Goal: Communication & Community: Answer question/provide support

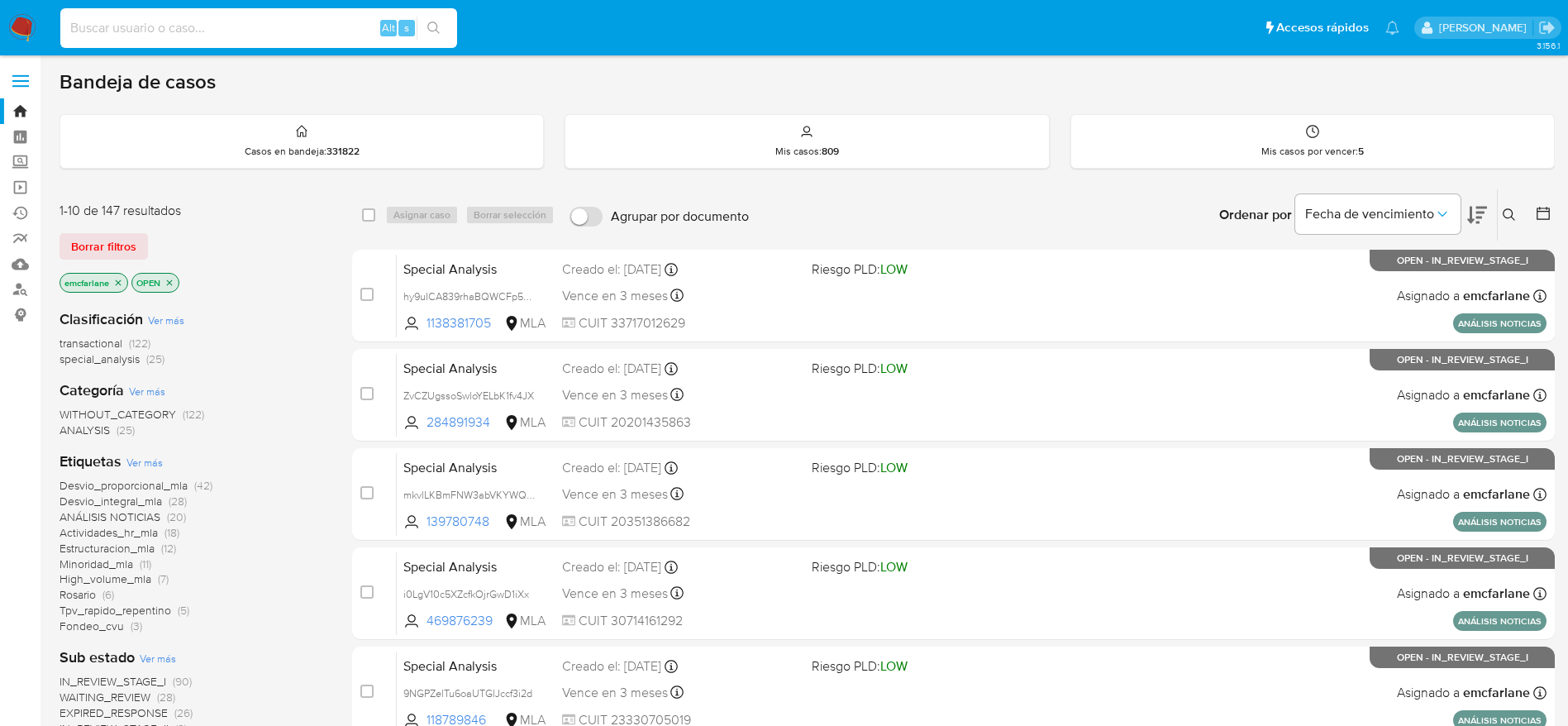
click at [262, 22] on input at bounding box center [259, 28] width 396 height 21
paste input "t9iFkCiW4GxTBi115GCHkclv"
type input "t9iFkCiW4GxTBi115GCHkclv"
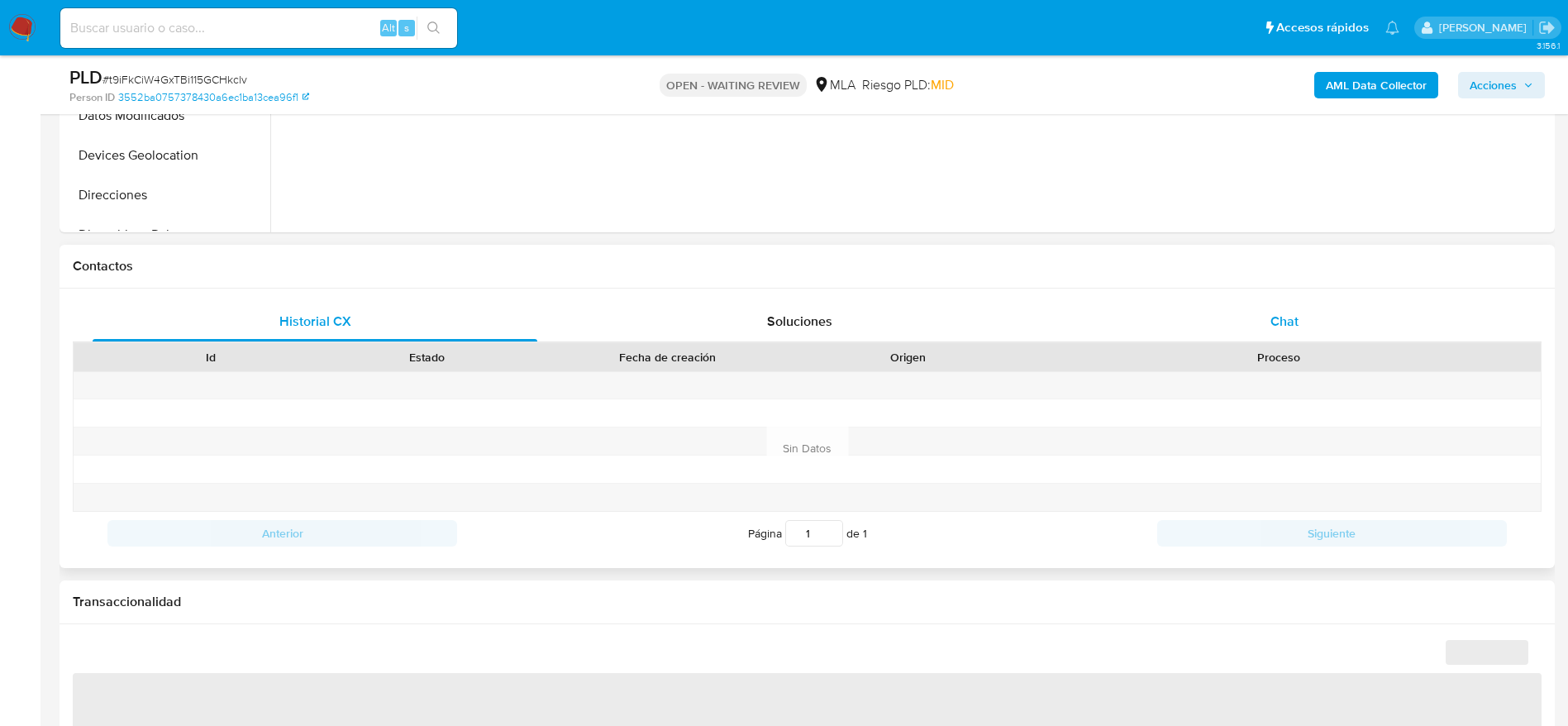
click at [1323, 316] on div "Chat" at bounding box center [1285, 321] width 445 height 40
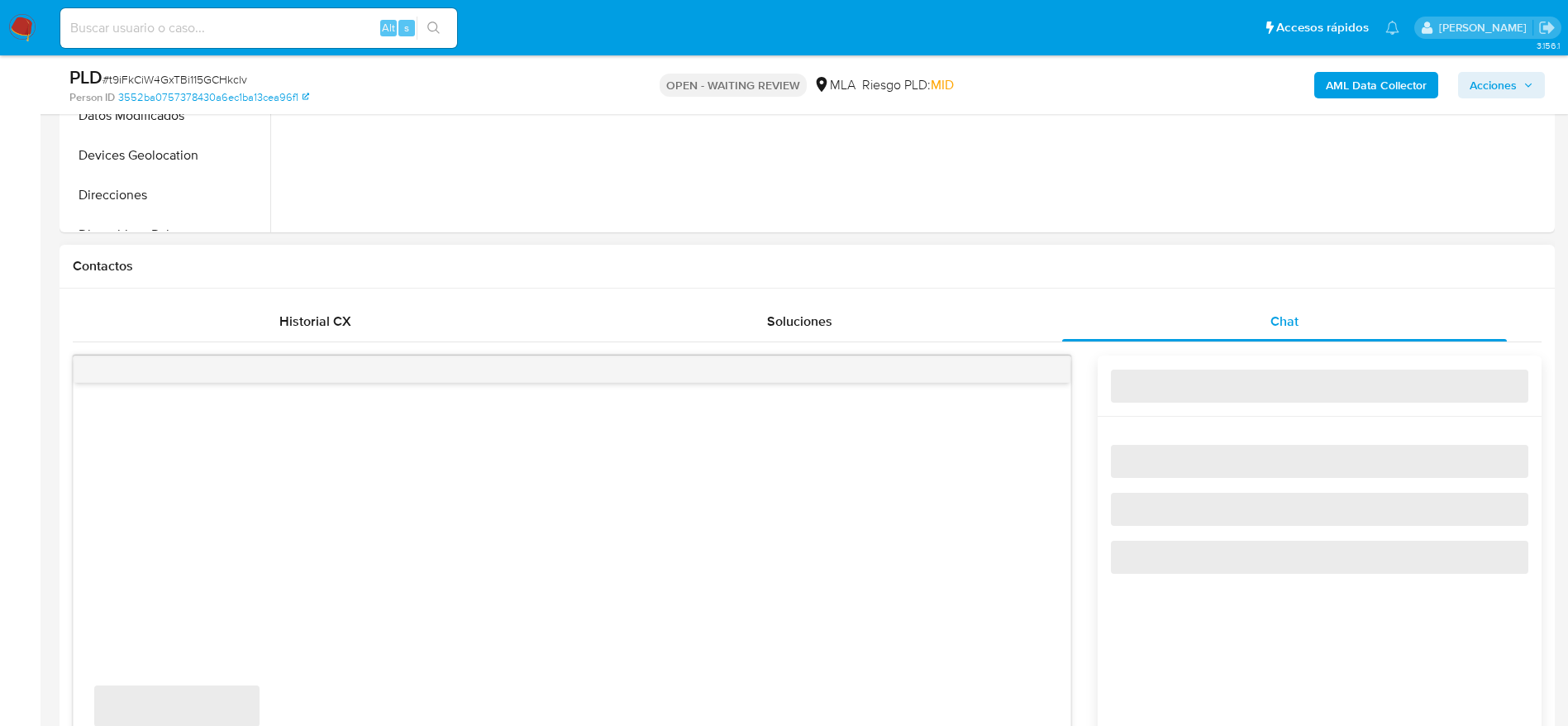
select select "10"
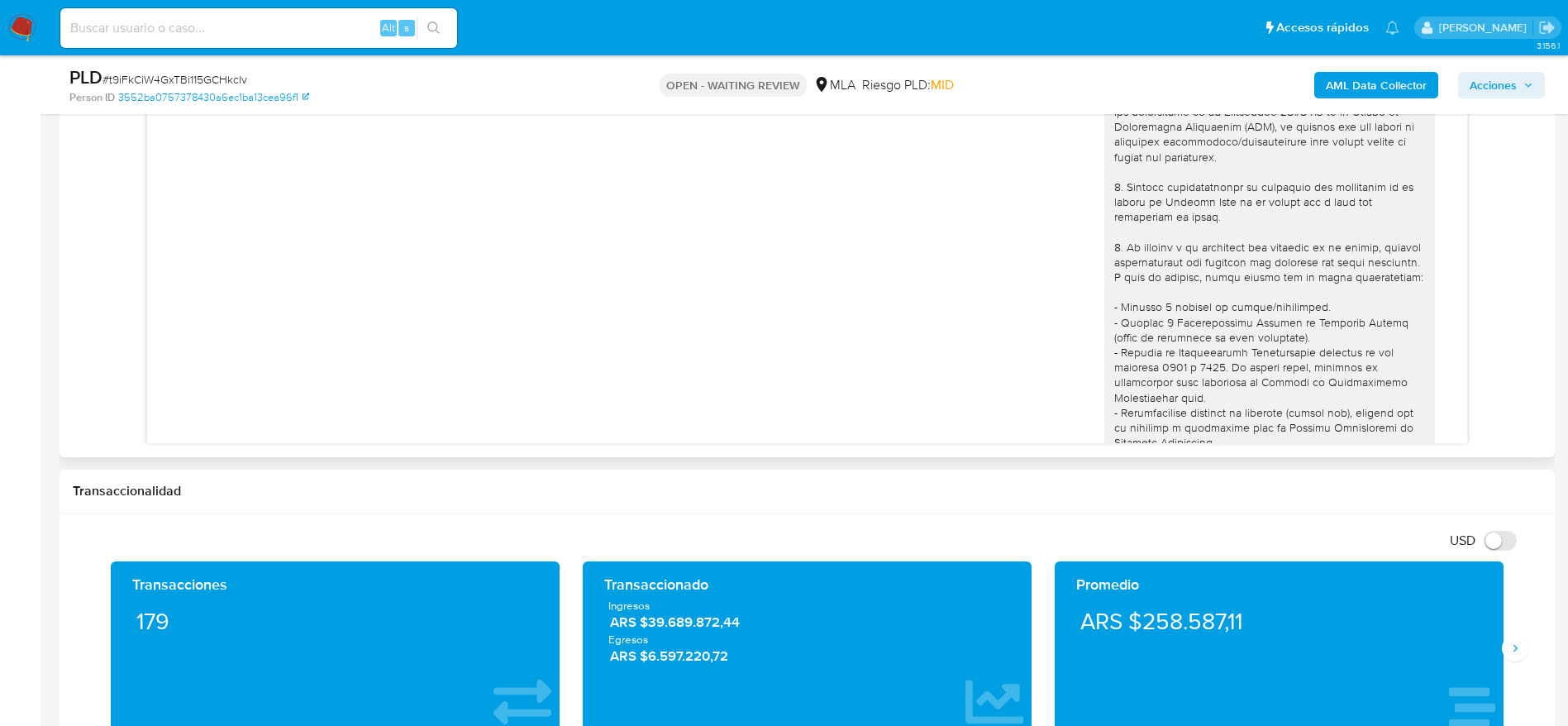
scroll to position [991, 0]
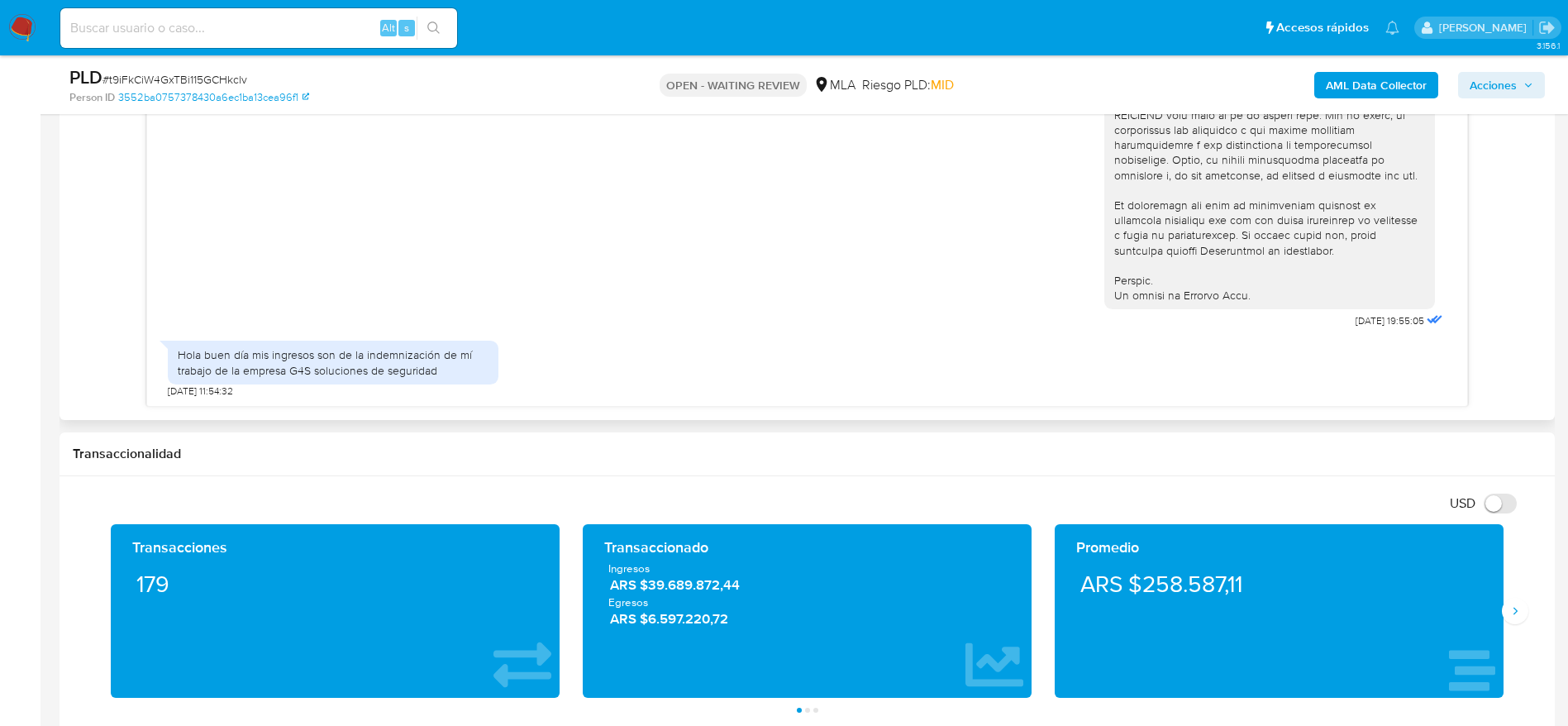
click at [185, 71] on span "# t9iFkCiW4GxTBi115GCHkclv" at bounding box center [175, 79] width 144 height 17
copy span "t9iFkCiW4GxTBi115GCHkclv"
drag, startPoint x: 29, startPoint y: 31, endPoint x: 126, endPoint y: 39, distance: 97.3
click at [80, 42] on div "Alt s" at bounding box center [259, 27] width 396 height 40
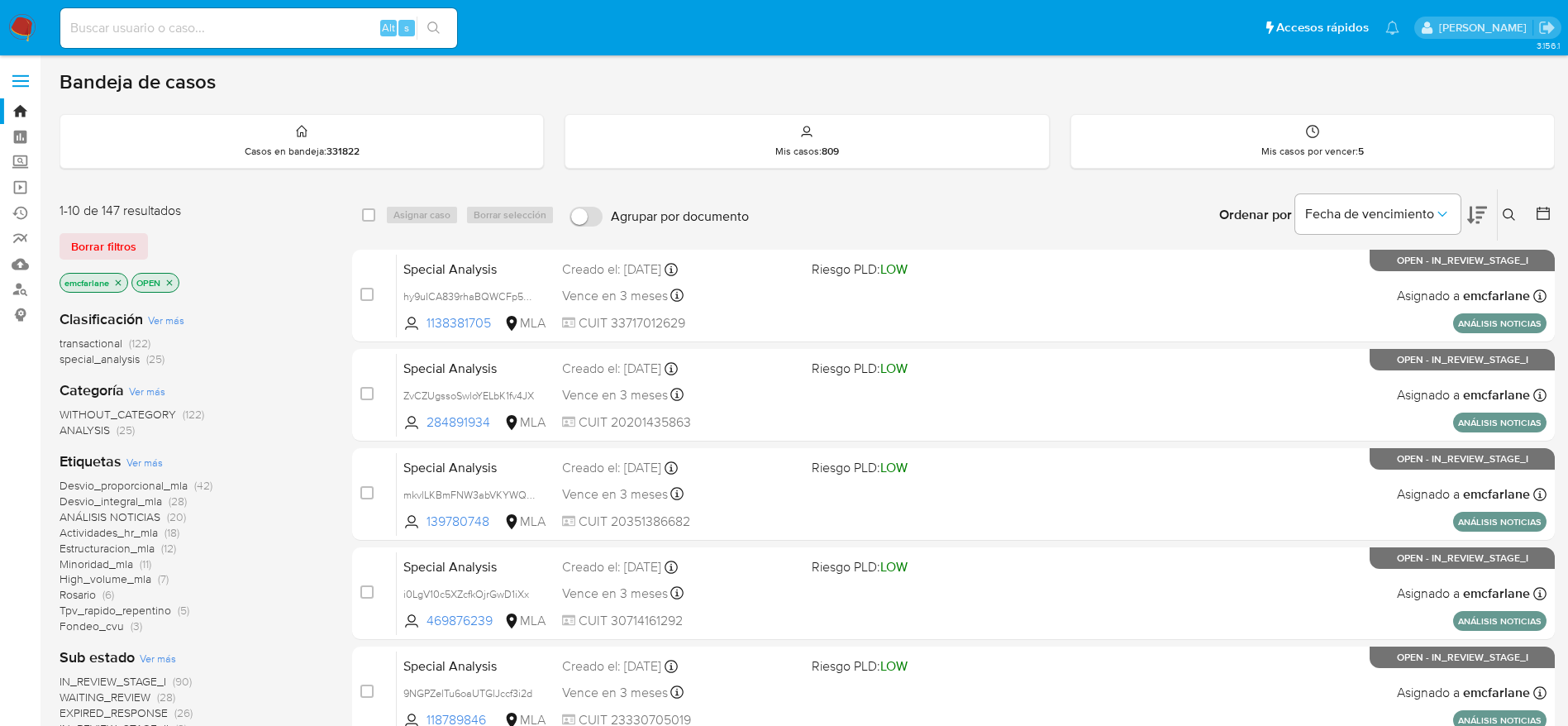
click at [109, 237] on span "Borrar filtros" at bounding box center [103, 247] width 65 height 23
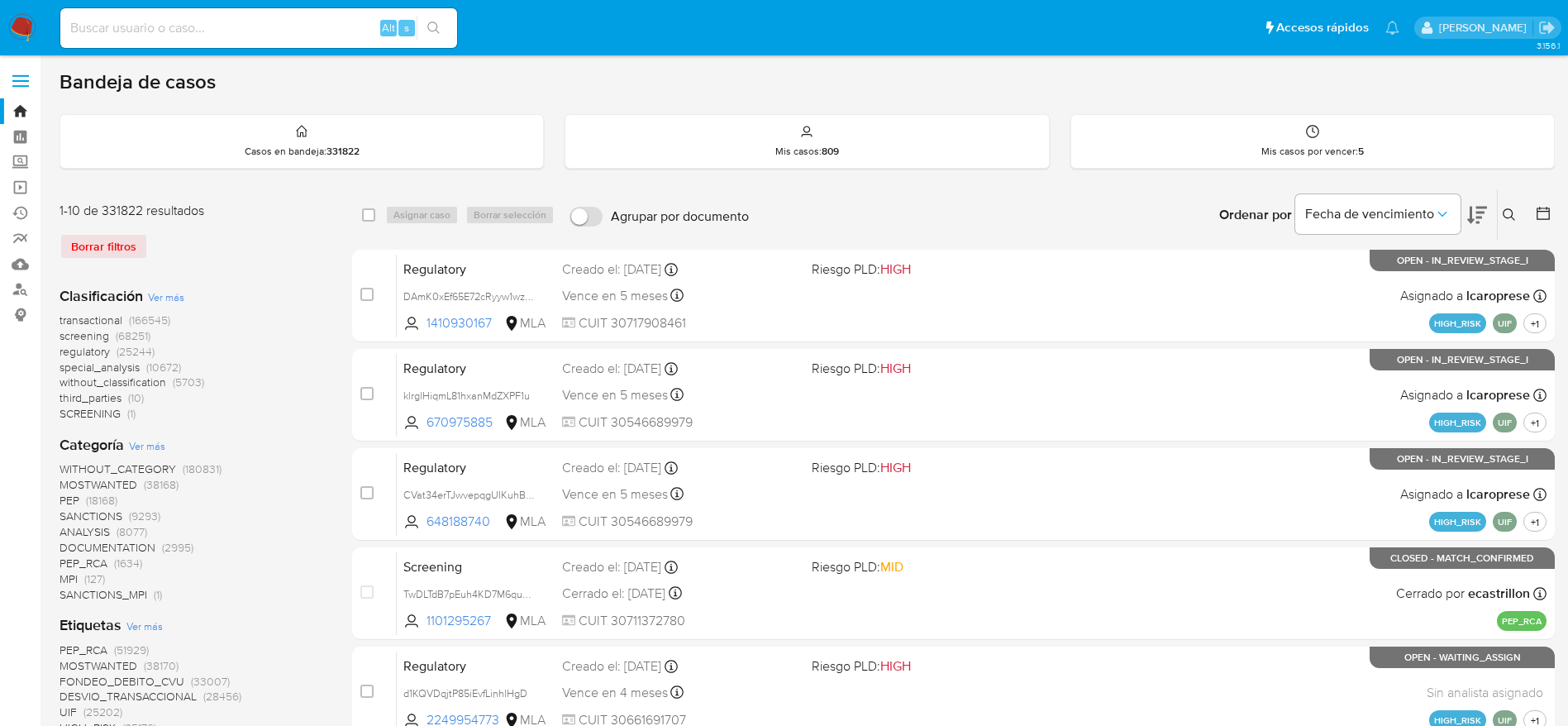
click at [1510, 216] on icon at bounding box center [1510, 215] width 14 height 14
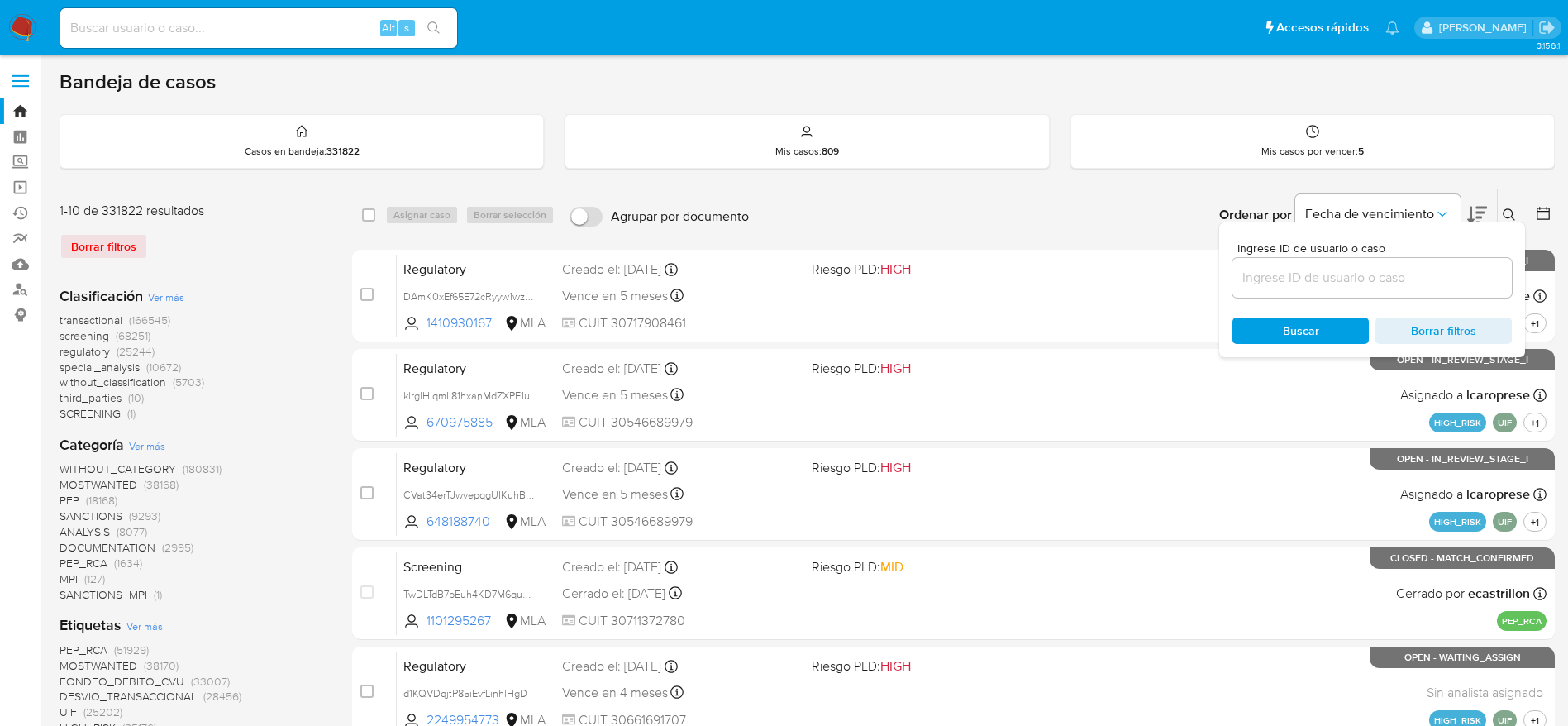
click at [1346, 275] on input at bounding box center [1373, 278] width 279 height 21
type input "t9iFkCiW4GxTBi115GCHkclv"
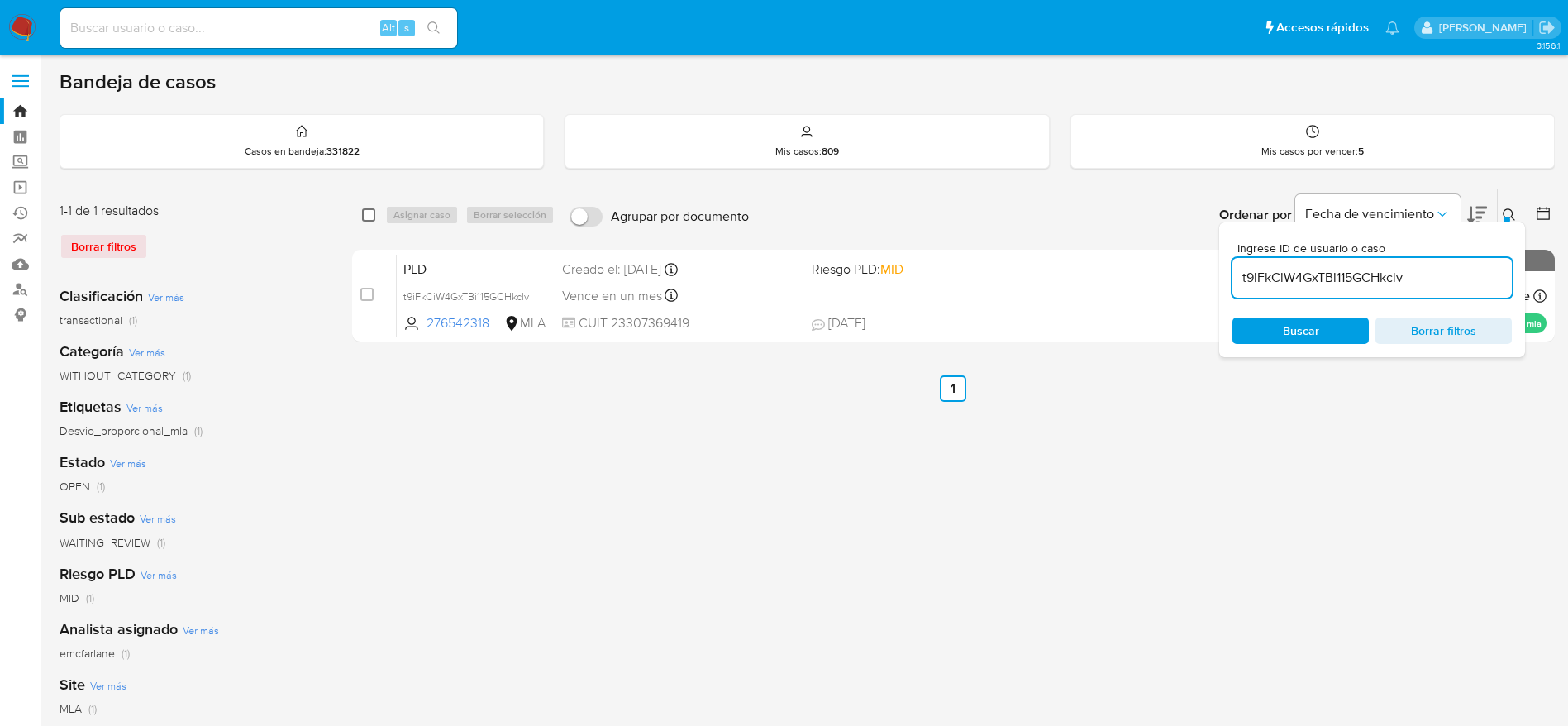
click at [375, 219] on input "checkbox" at bounding box center [369, 215] width 14 height 14
checkbox input "true"
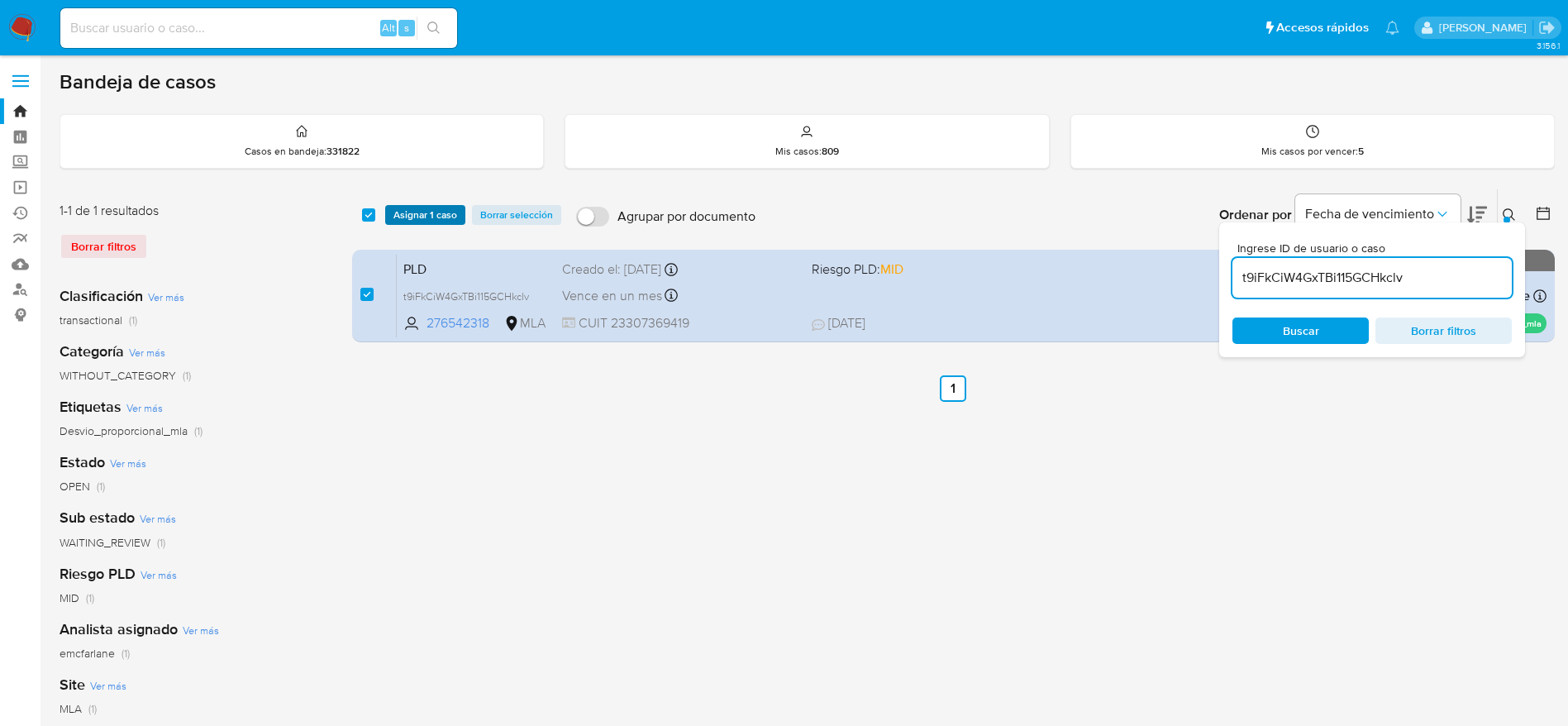
click at [448, 220] on span "Asignar 1 caso" at bounding box center [425, 215] width 63 height 17
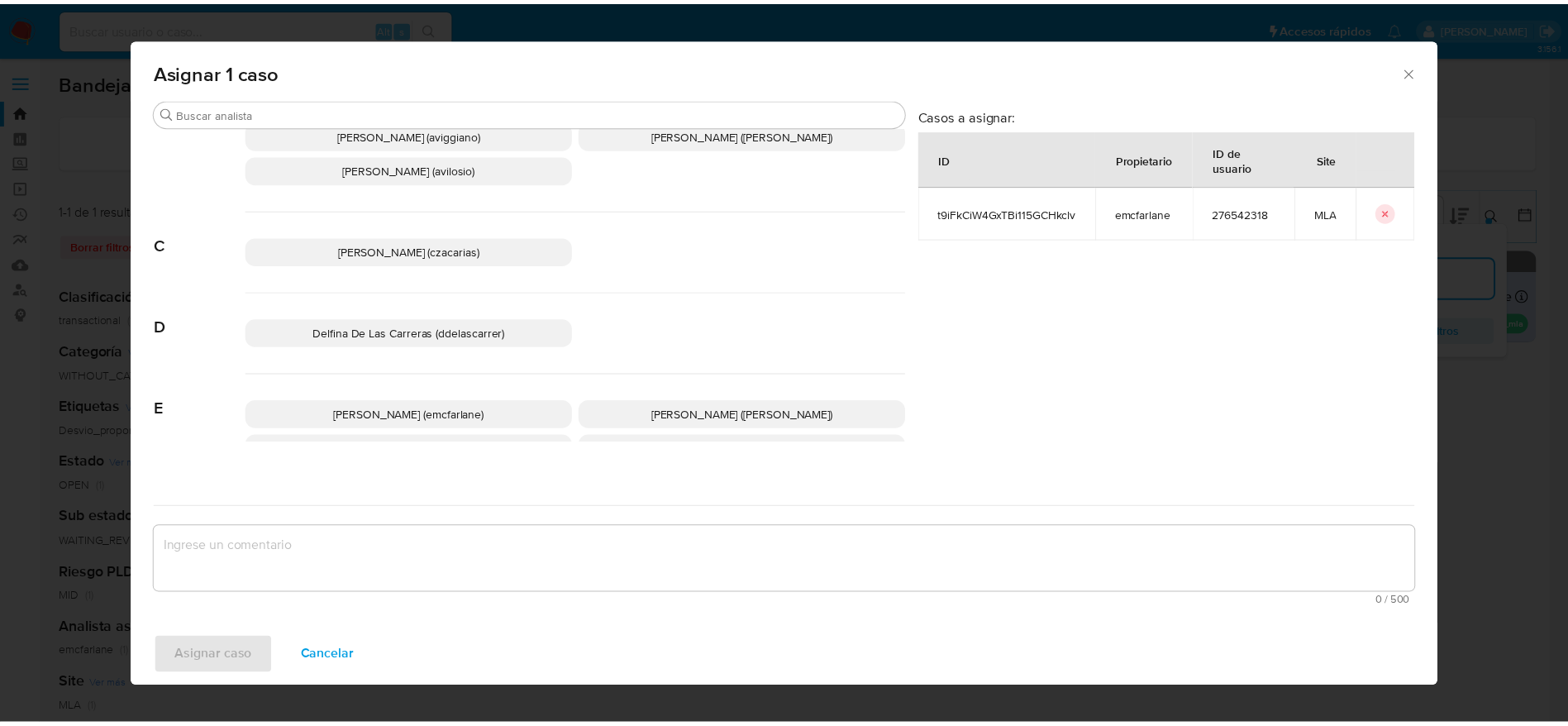
scroll to position [124, 0]
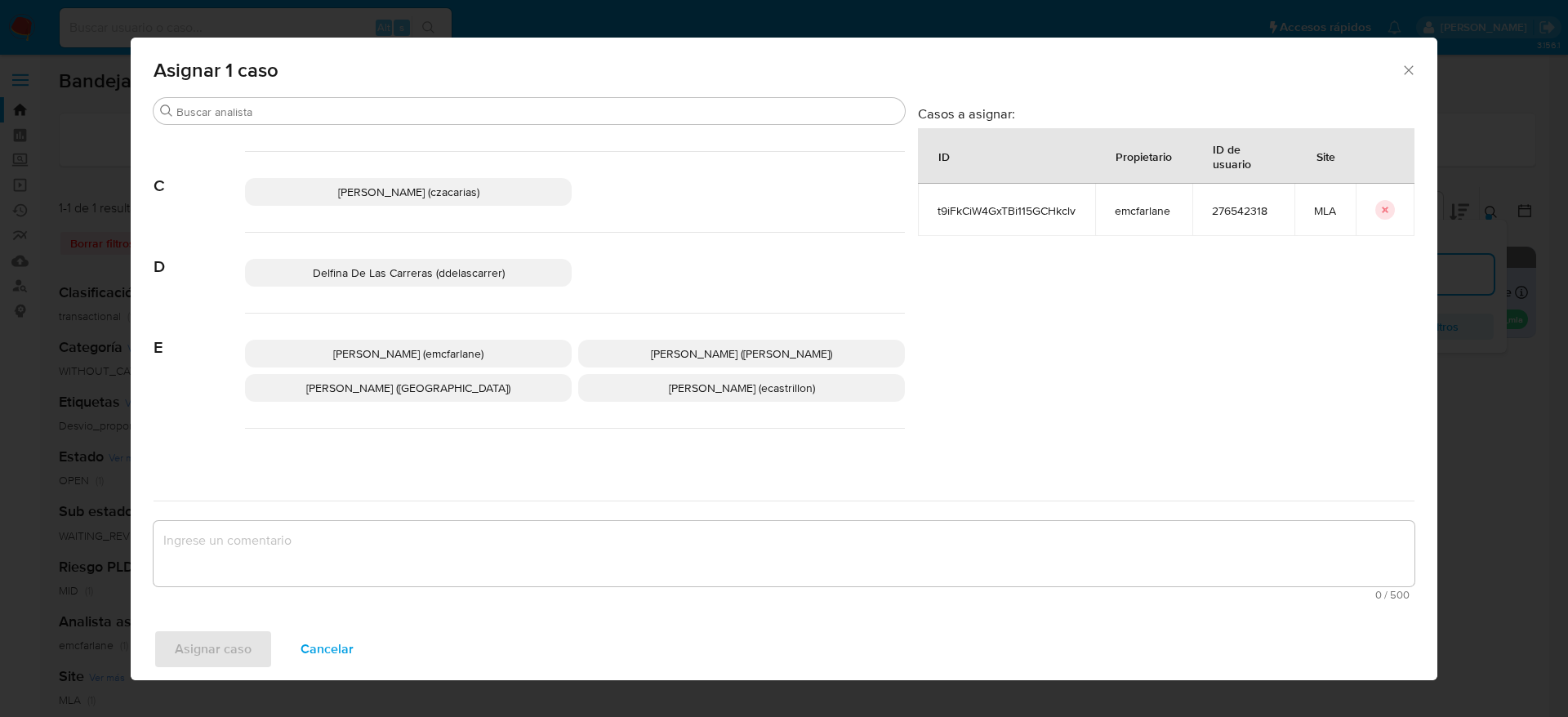
click at [424, 352] on span "Elaine Mc Farlane (emcfarlane)" at bounding box center [409, 353] width 150 height 16
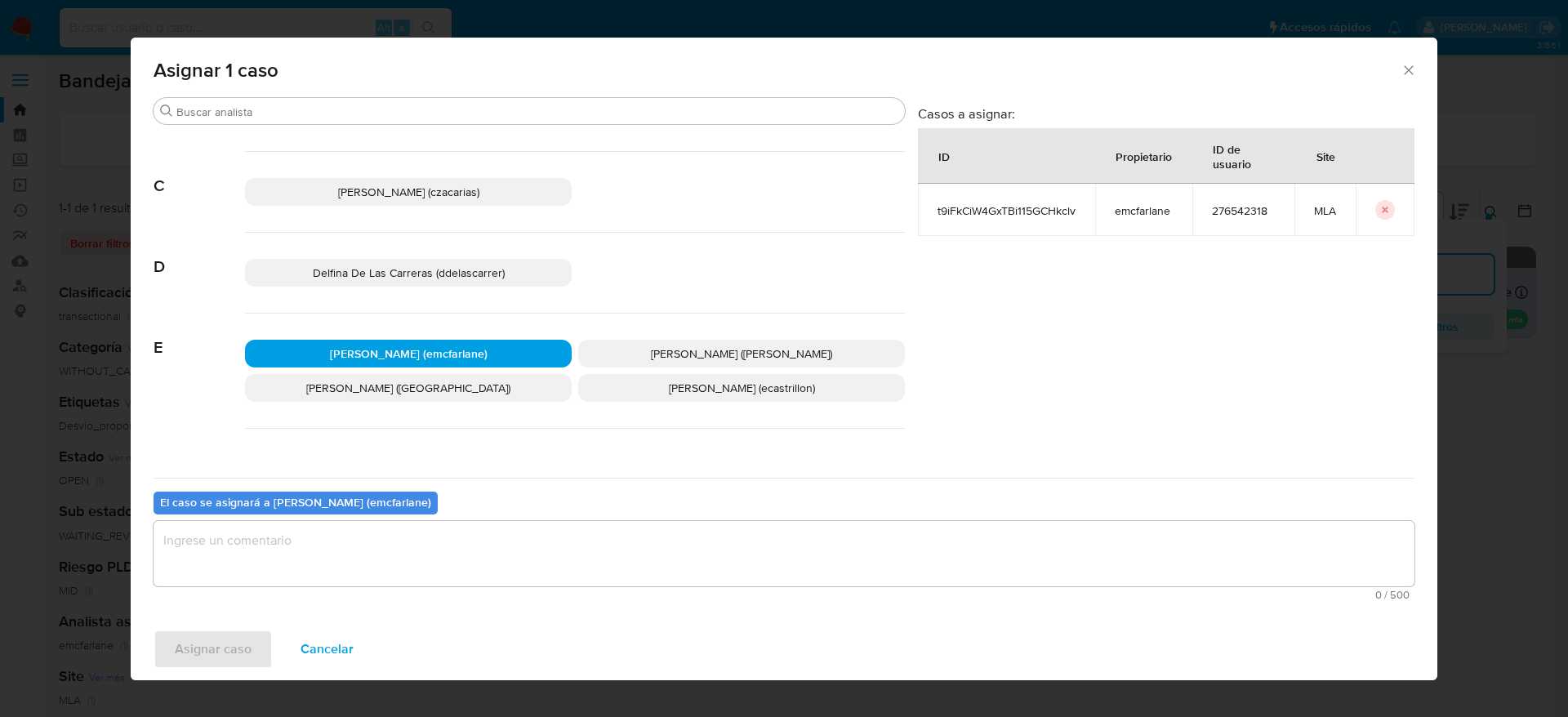
click at [402, 568] on textarea "assign-modal" at bounding box center [784, 553] width 1261 height 66
click at [238, 637] on span "Asignar caso" at bounding box center [213, 649] width 77 height 36
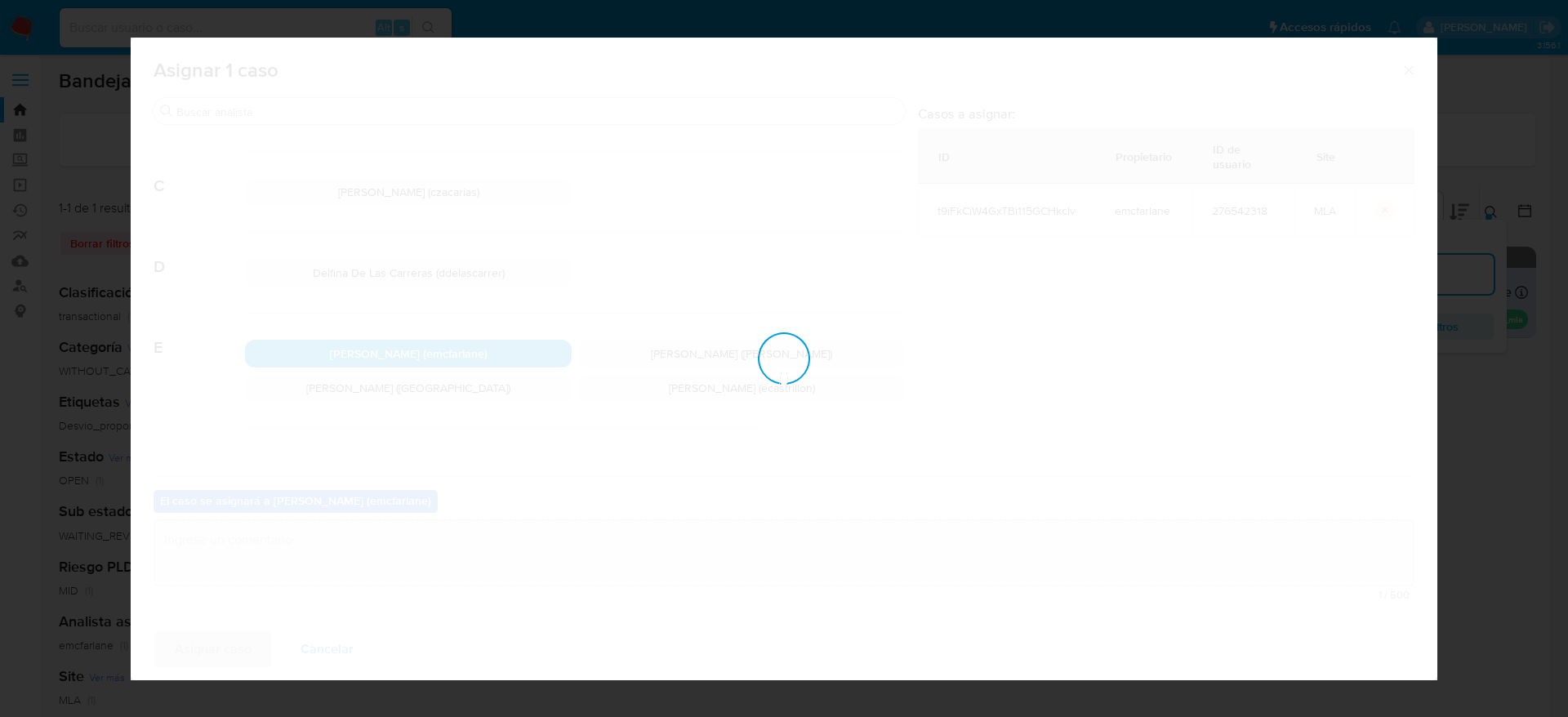
checkbox input "false"
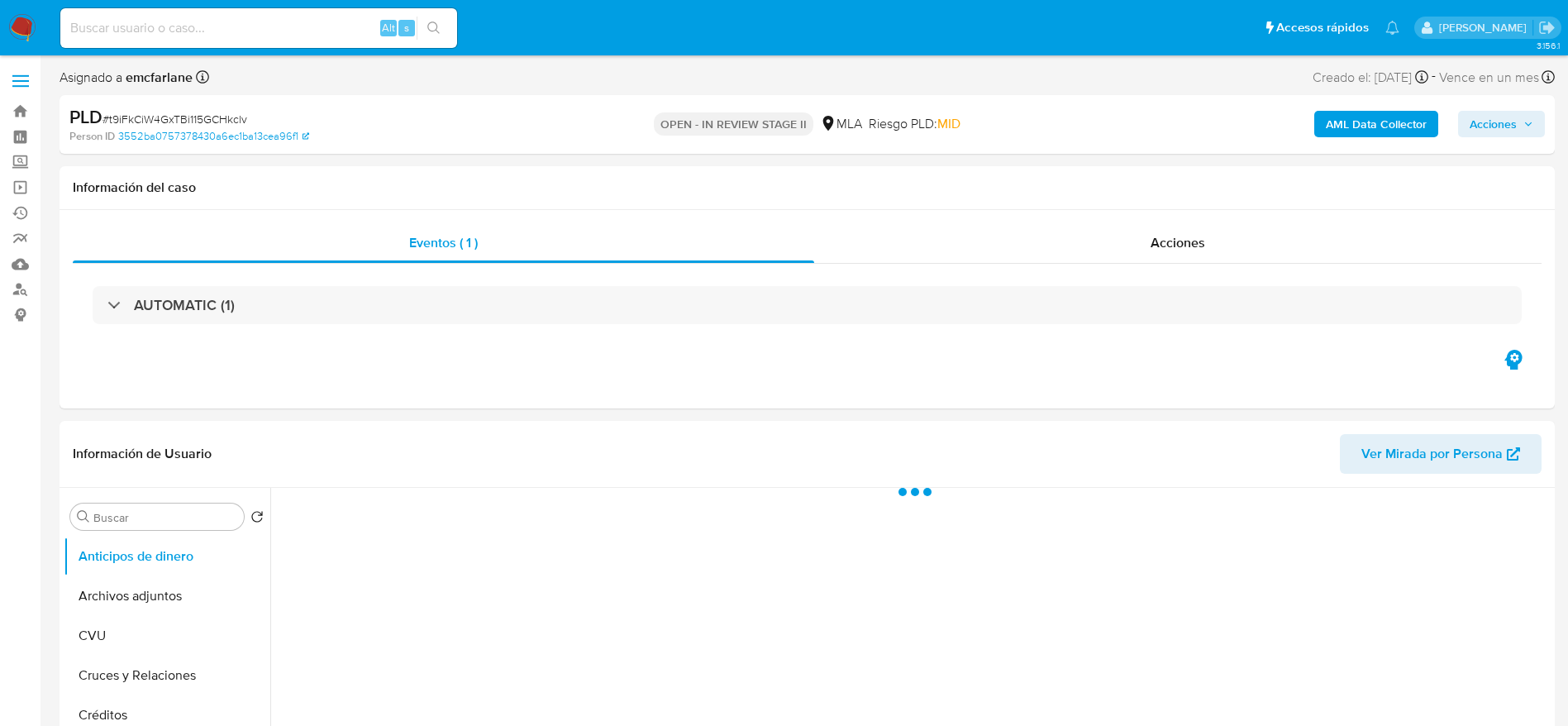
click at [1493, 127] on span "Acciones" at bounding box center [1494, 123] width 47 height 26
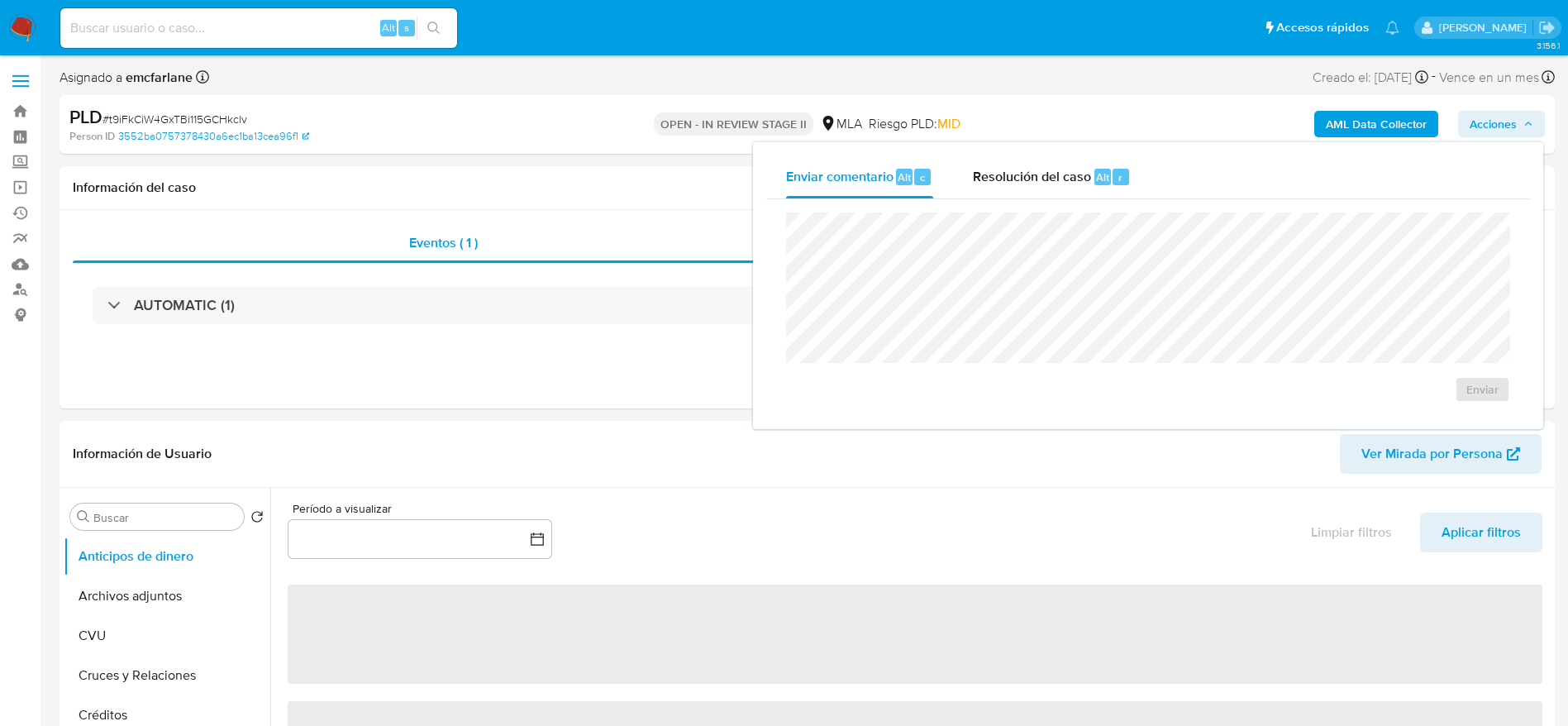
drag, startPoint x: 1048, startPoint y: 169, endPoint x: 1046, endPoint y: 208, distance: 39.1
click at [1048, 168] on span "Resolución del caso" at bounding box center [1032, 176] width 118 height 19
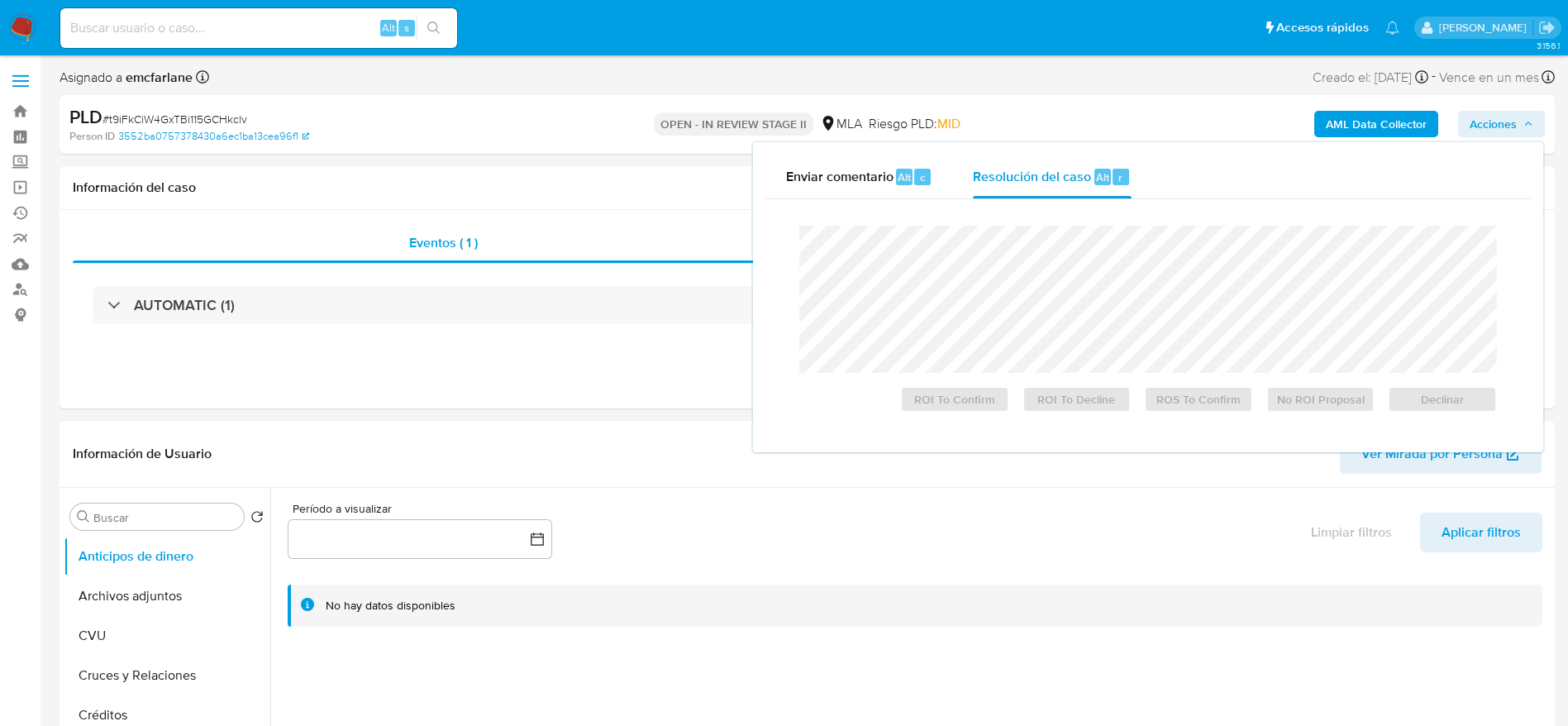
select select "10"
click at [1439, 403] on span "Declinar" at bounding box center [1443, 399] width 86 height 23
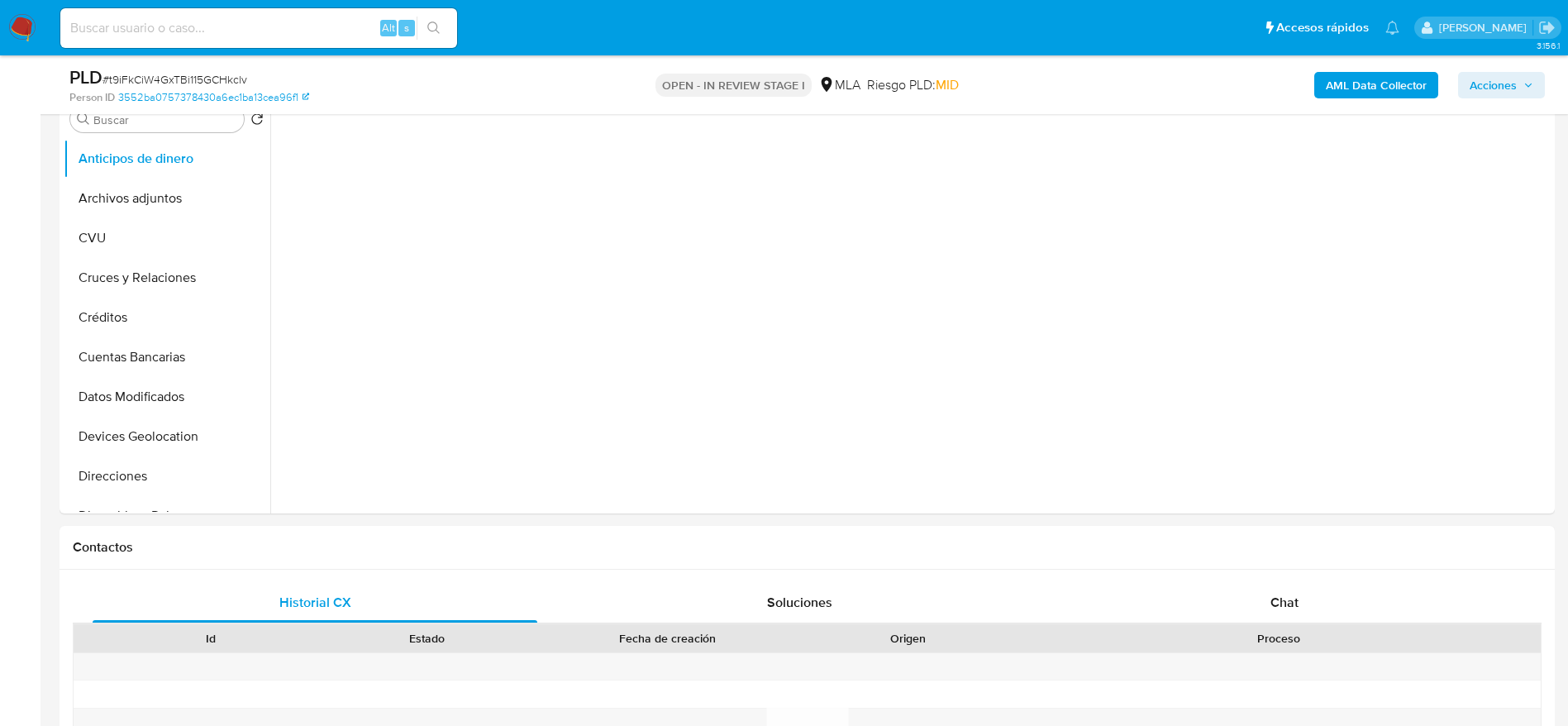
scroll to position [496, 0]
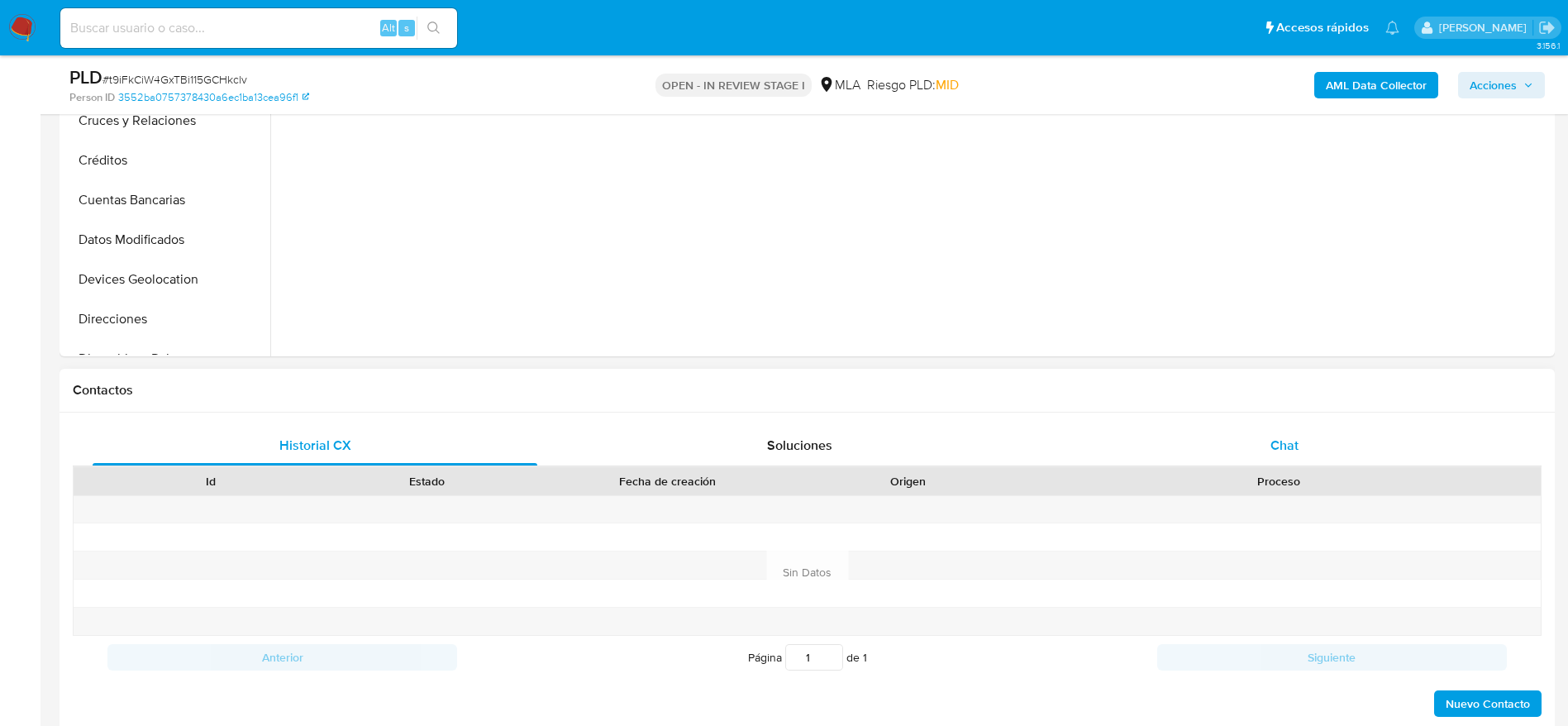
click at [1271, 429] on div "Chat" at bounding box center [1285, 445] width 445 height 40
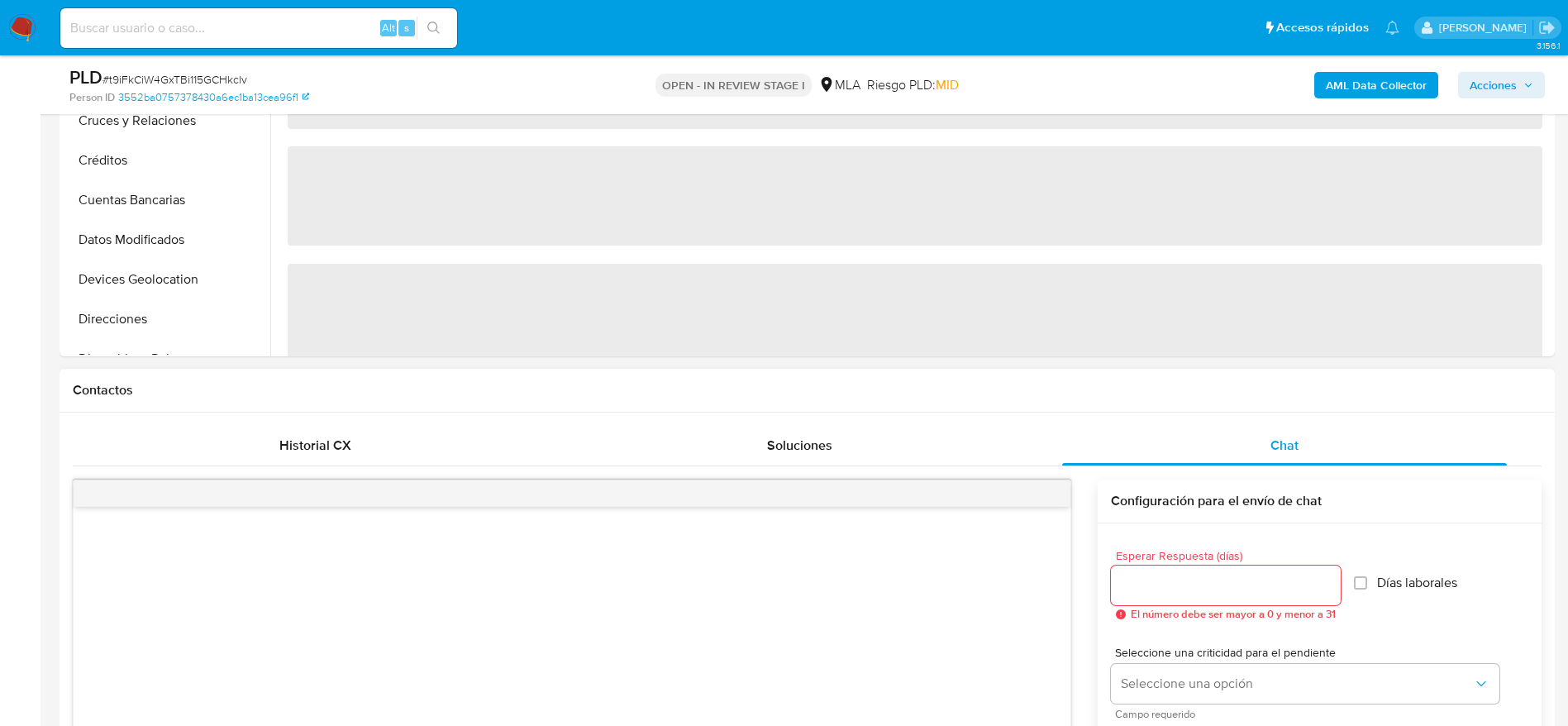
scroll to position [744, 0]
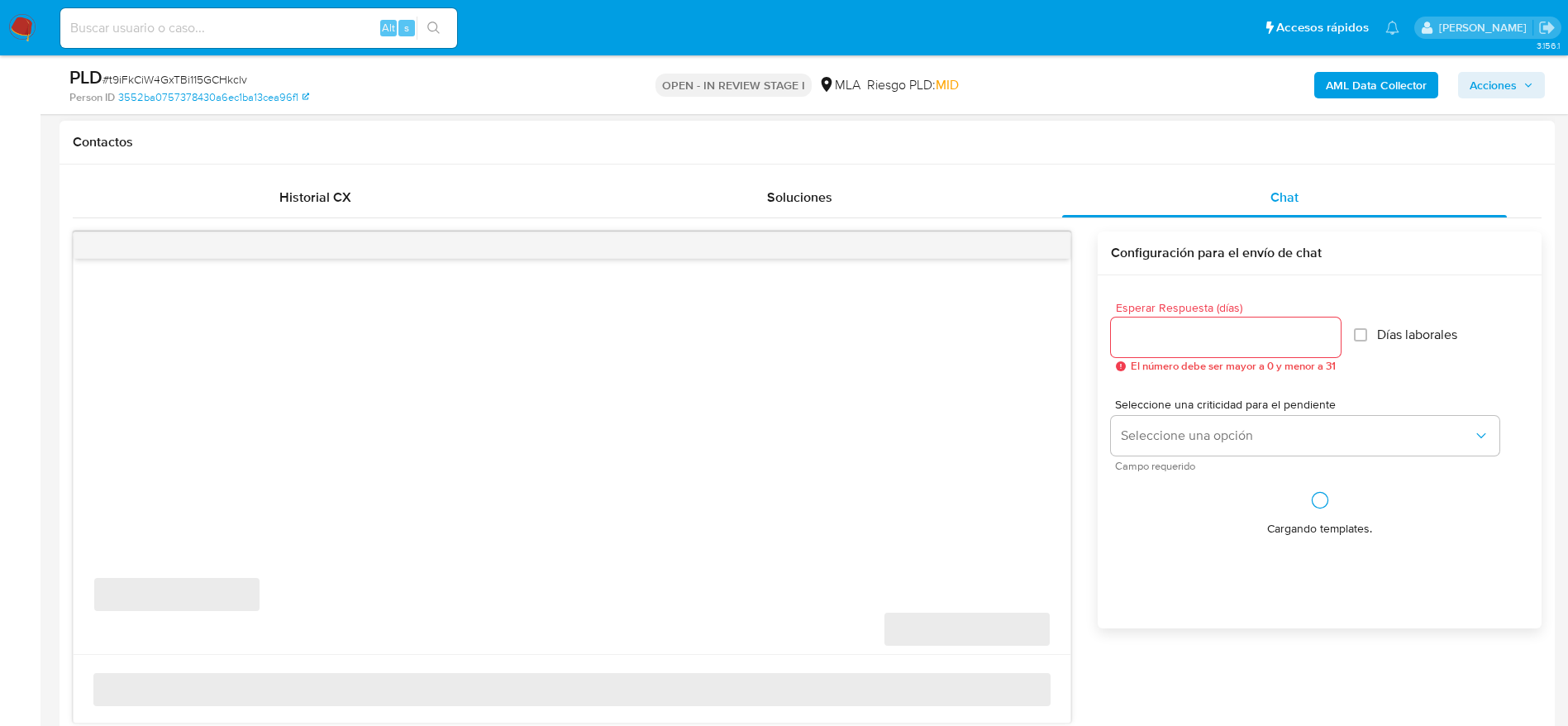
select select "10"
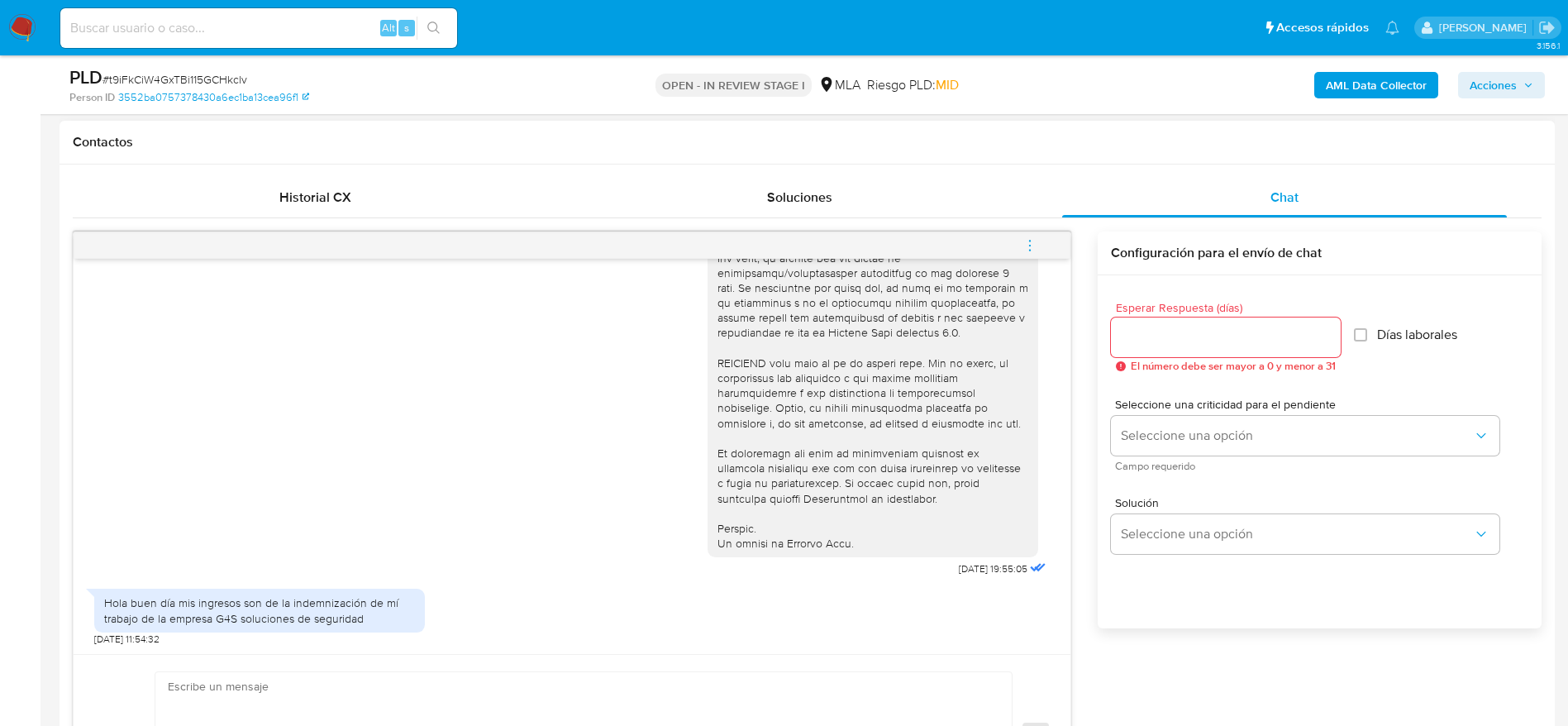
scroll to position [991, 0]
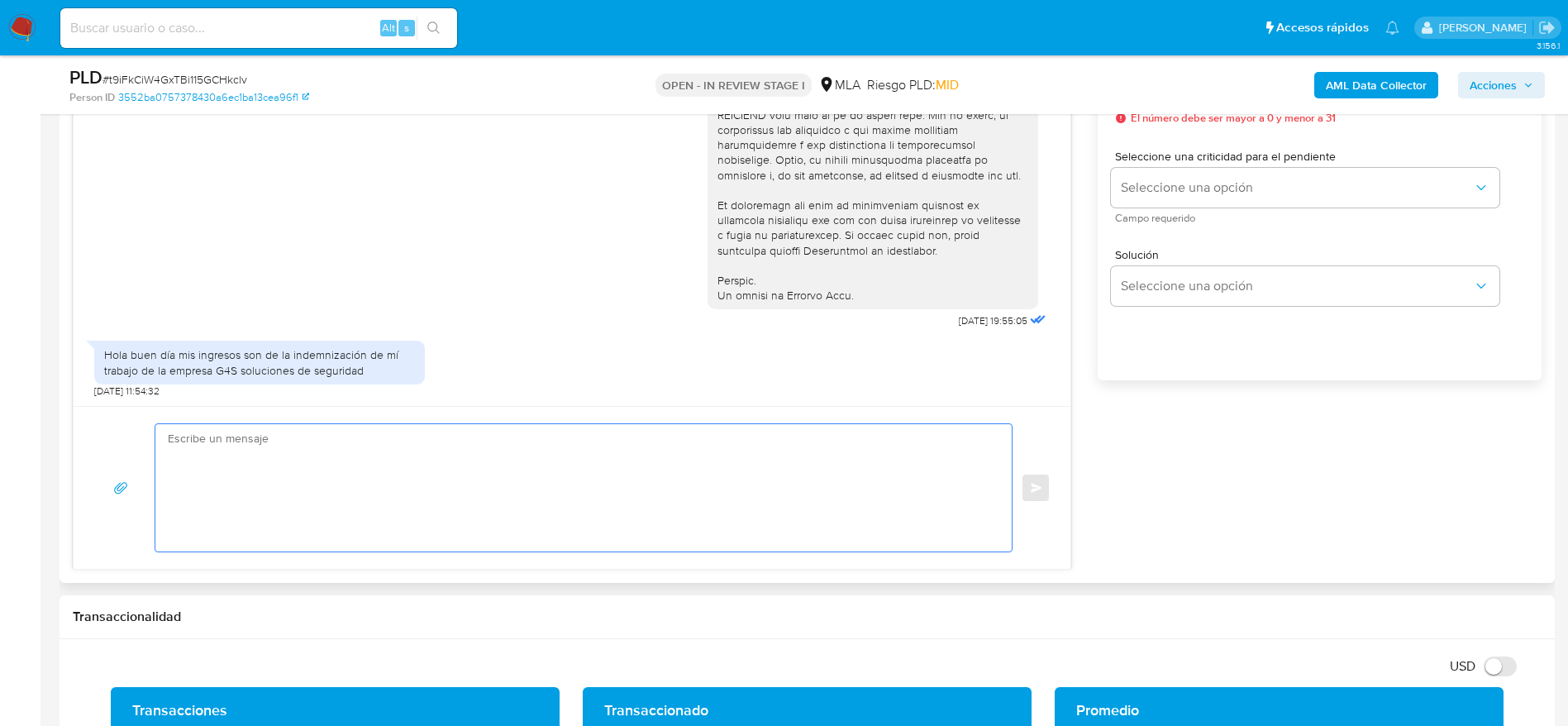
click at [327, 469] on textarea at bounding box center [579, 487] width 823 height 127
paste textarea "Hola Ramón del Jesús Gomez, Muchas gracias por tu respuesta. Aguardamos el enví…"
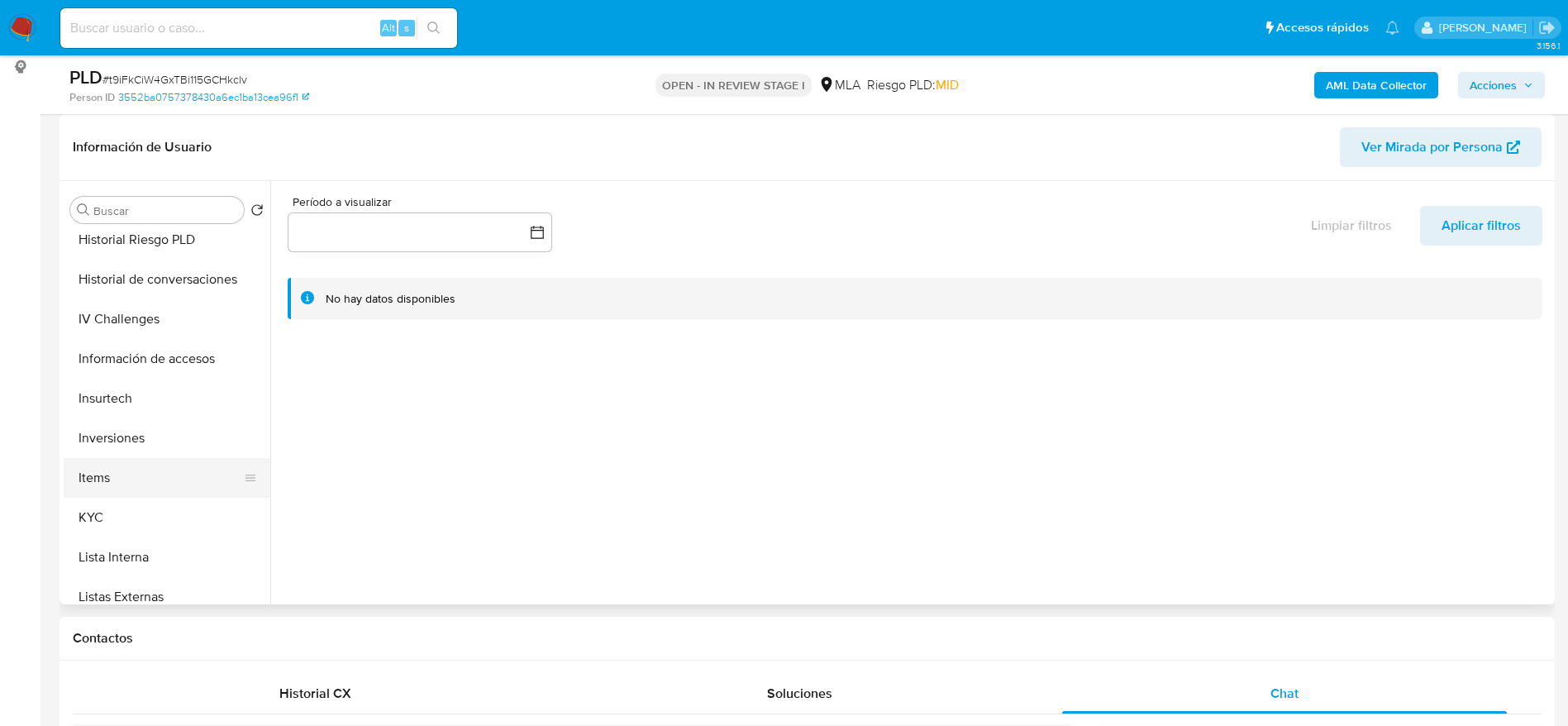
scroll to position [620, 0]
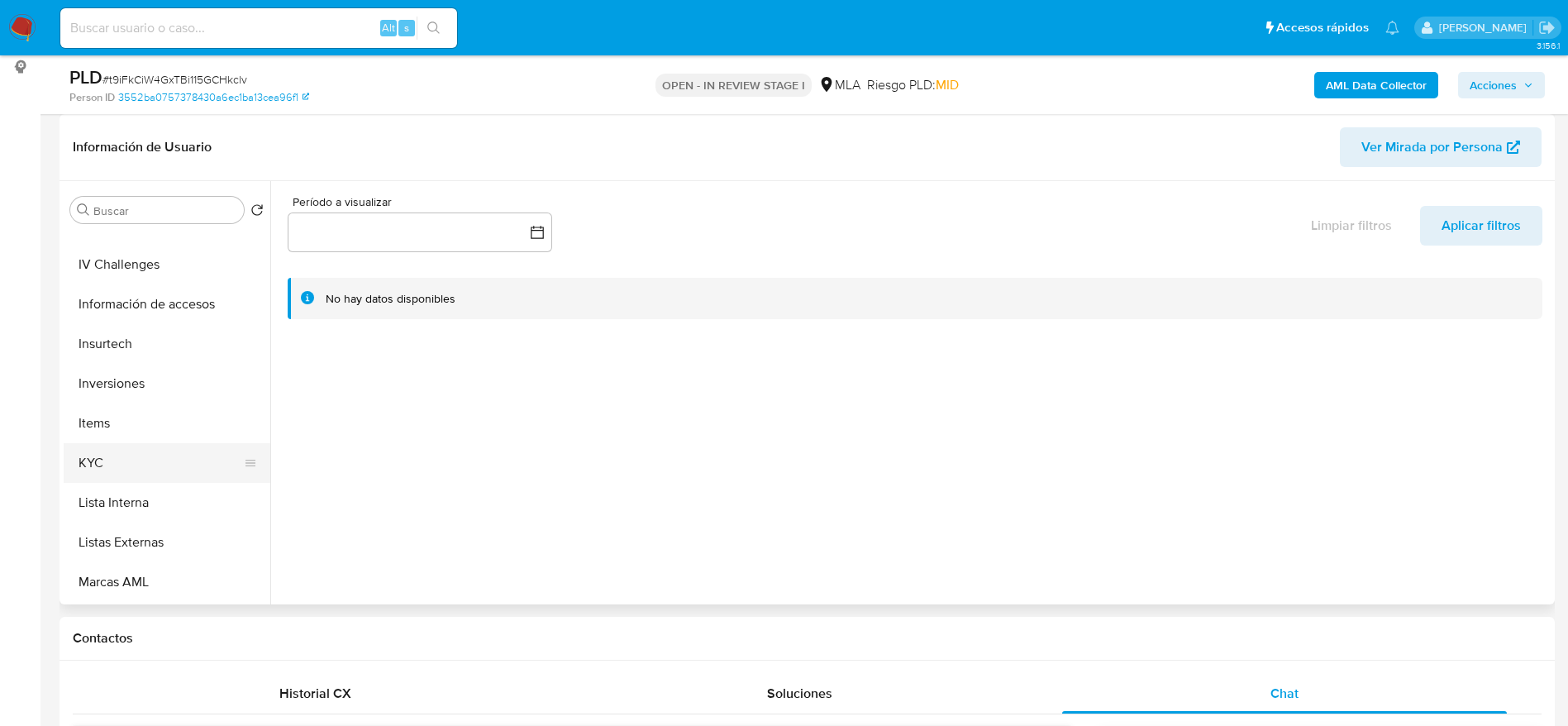
click at [102, 463] on button "KYC" at bounding box center [160, 463] width 193 height 40
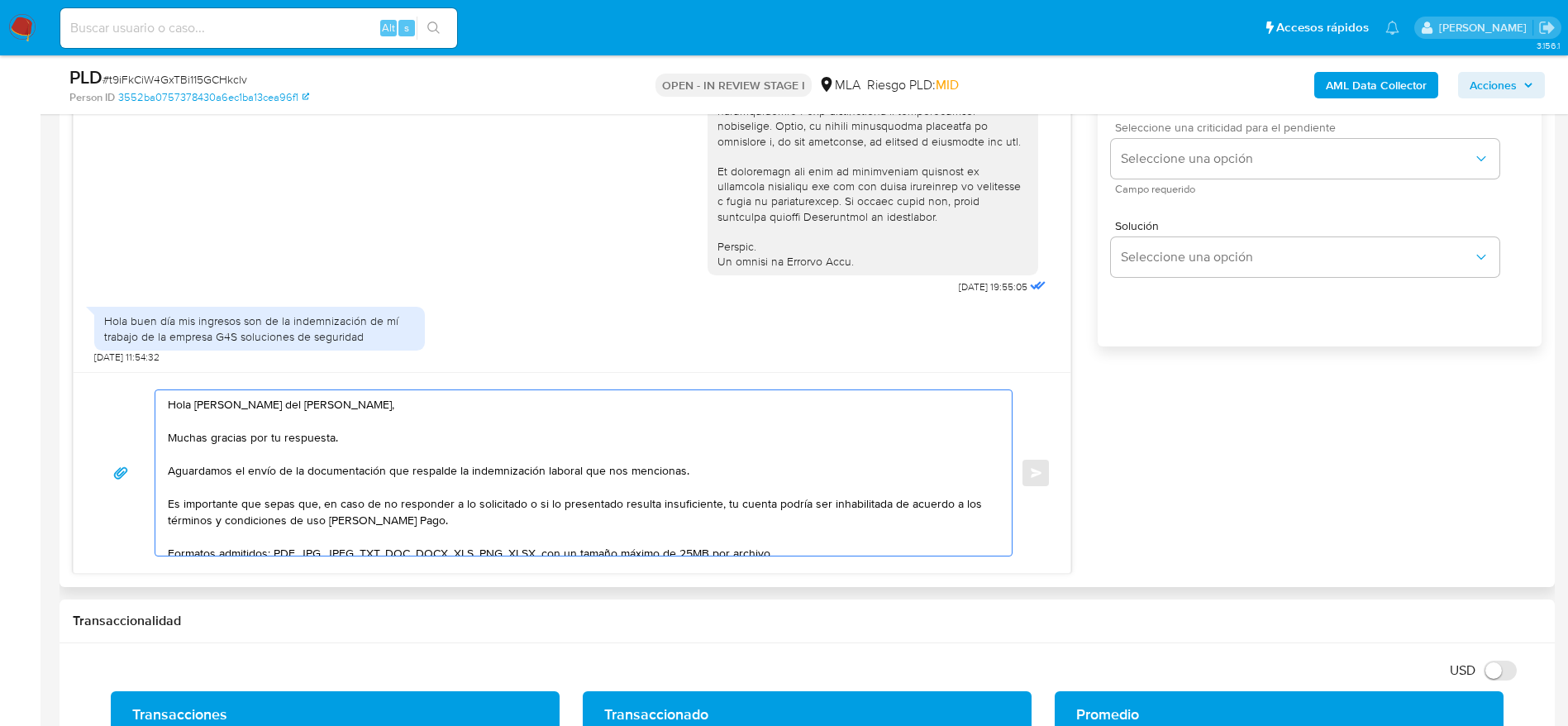
scroll to position [867, 0]
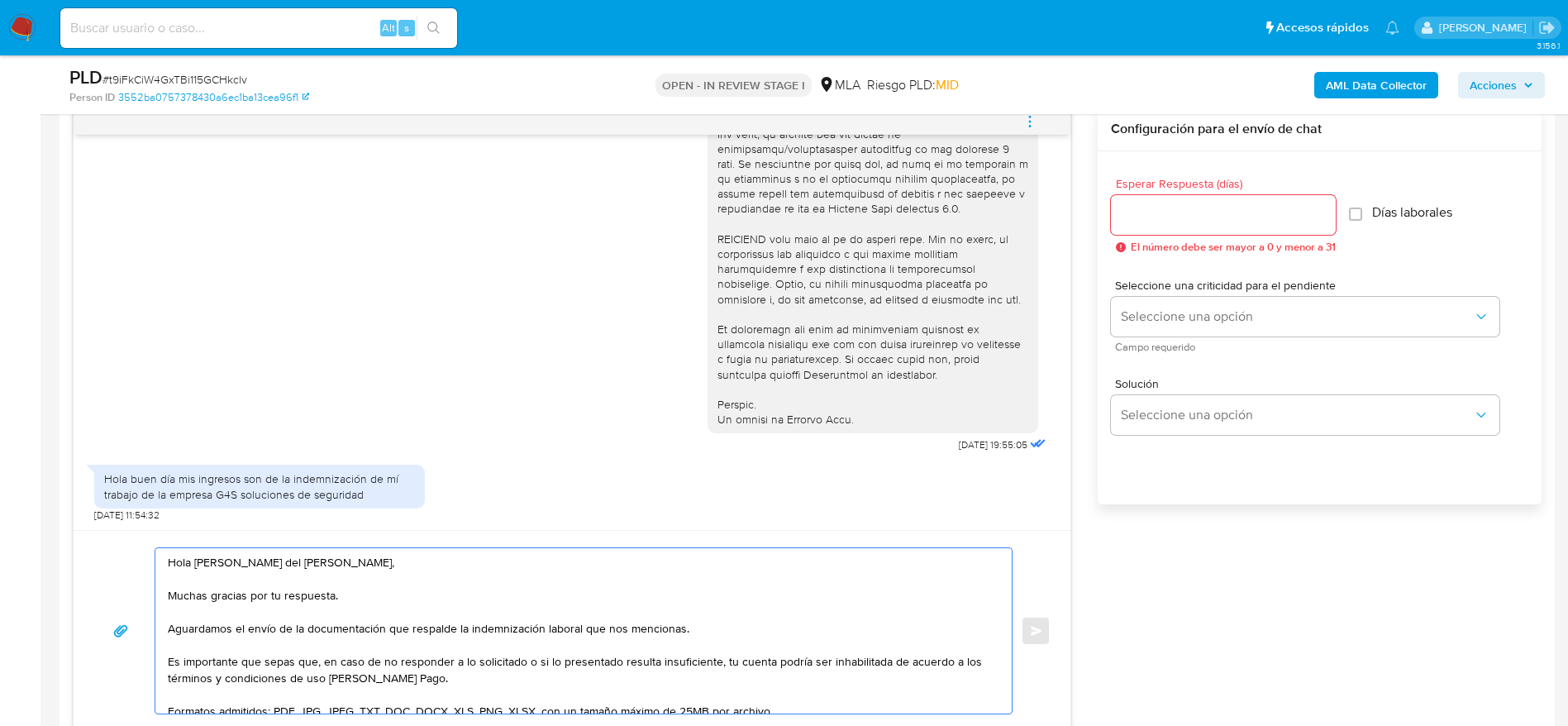
type textarea "Hola Ramón del Jesús Gomez, Muchas gracias por tu respuesta. Aguardamos el enví…"
click at [1158, 225] on div at bounding box center [1223, 215] width 225 height 40
click at [1153, 230] on div at bounding box center [1223, 215] width 225 height 40
click at [1147, 216] on input "Esperar Respuesta (días)" at bounding box center [1223, 215] width 225 height 21
type input "1"
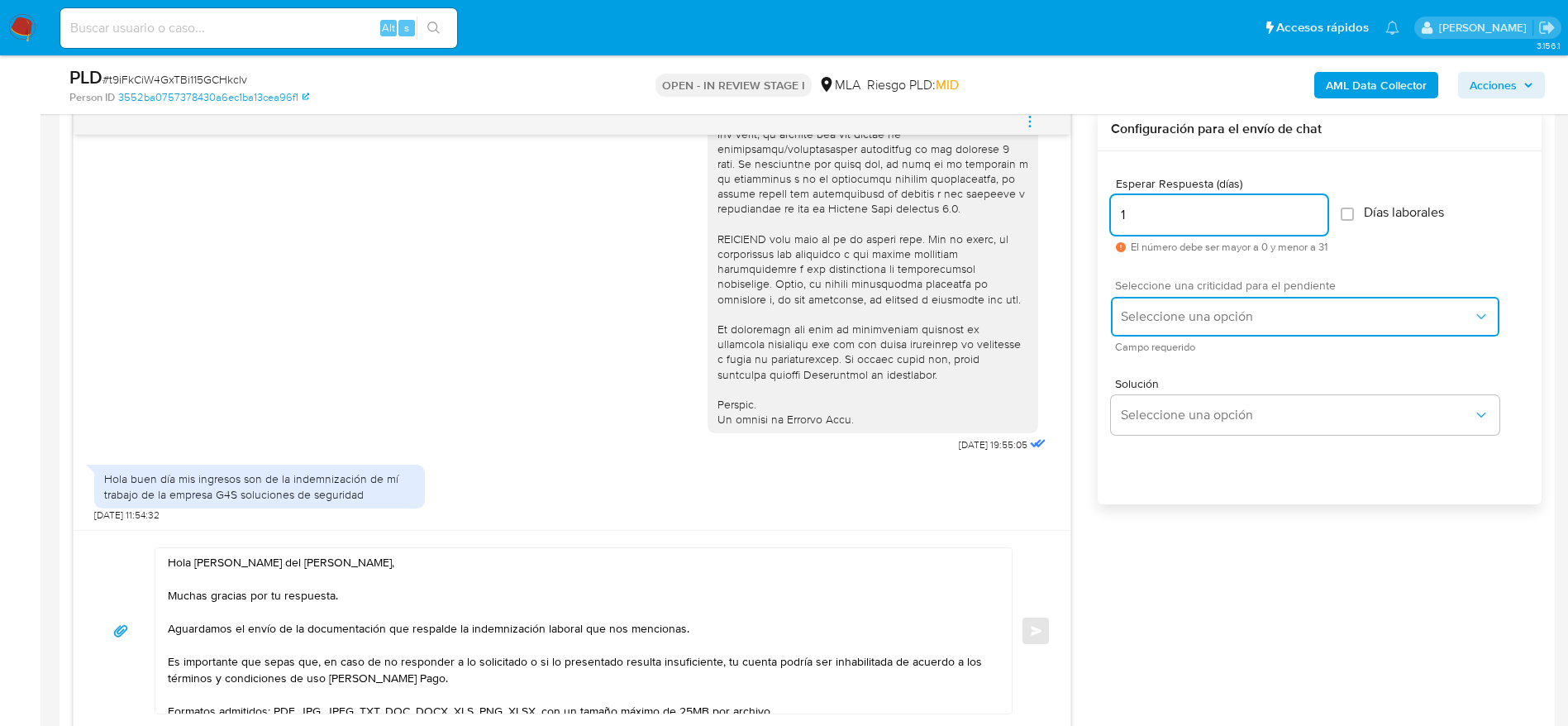
click at [1169, 309] on span "Seleccione una opción" at bounding box center [1297, 316] width 352 height 17
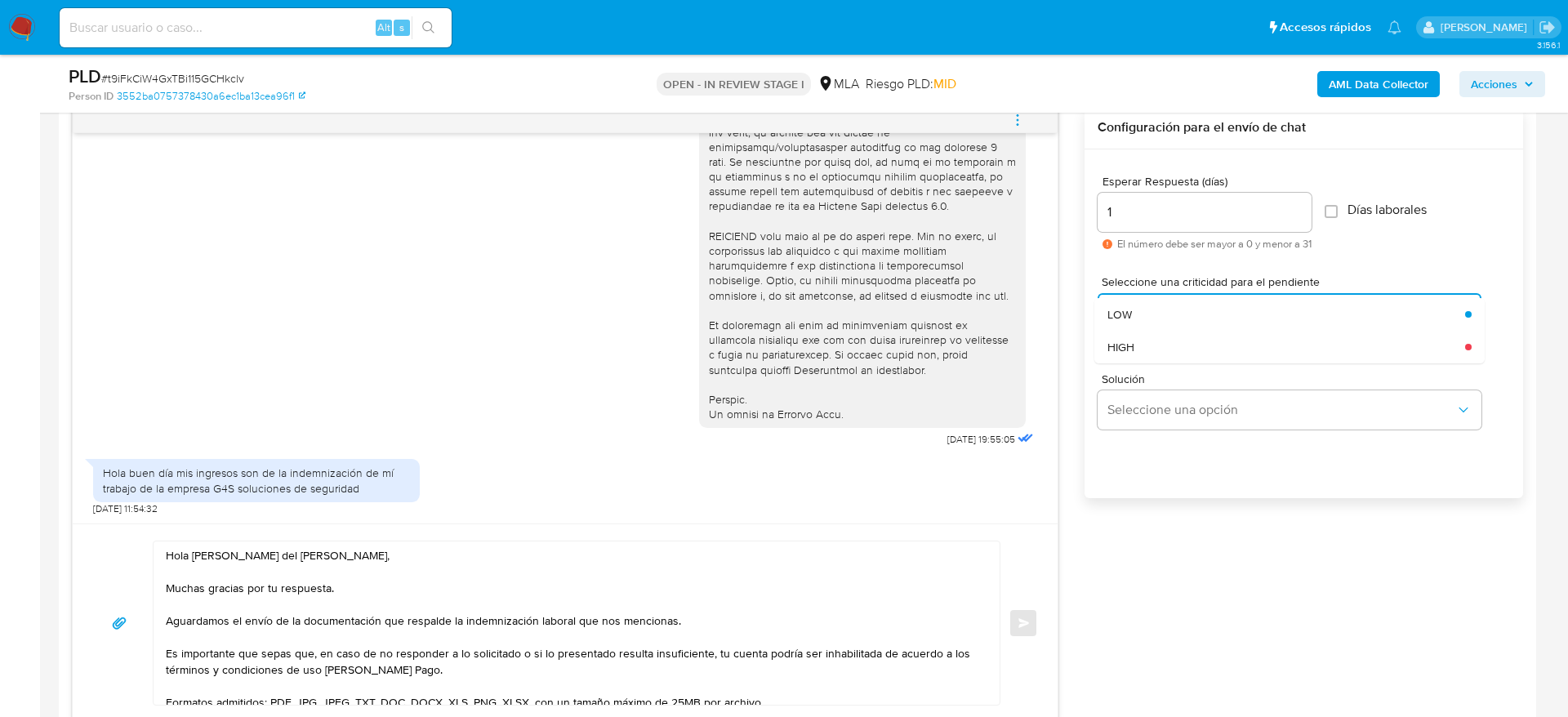
drag, startPoint x: 1157, startPoint y: 347, endPoint x: 1030, endPoint y: 584, distance: 268.9
click at [1157, 348] on div "HIGH" at bounding box center [1285, 347] width 358 height 33
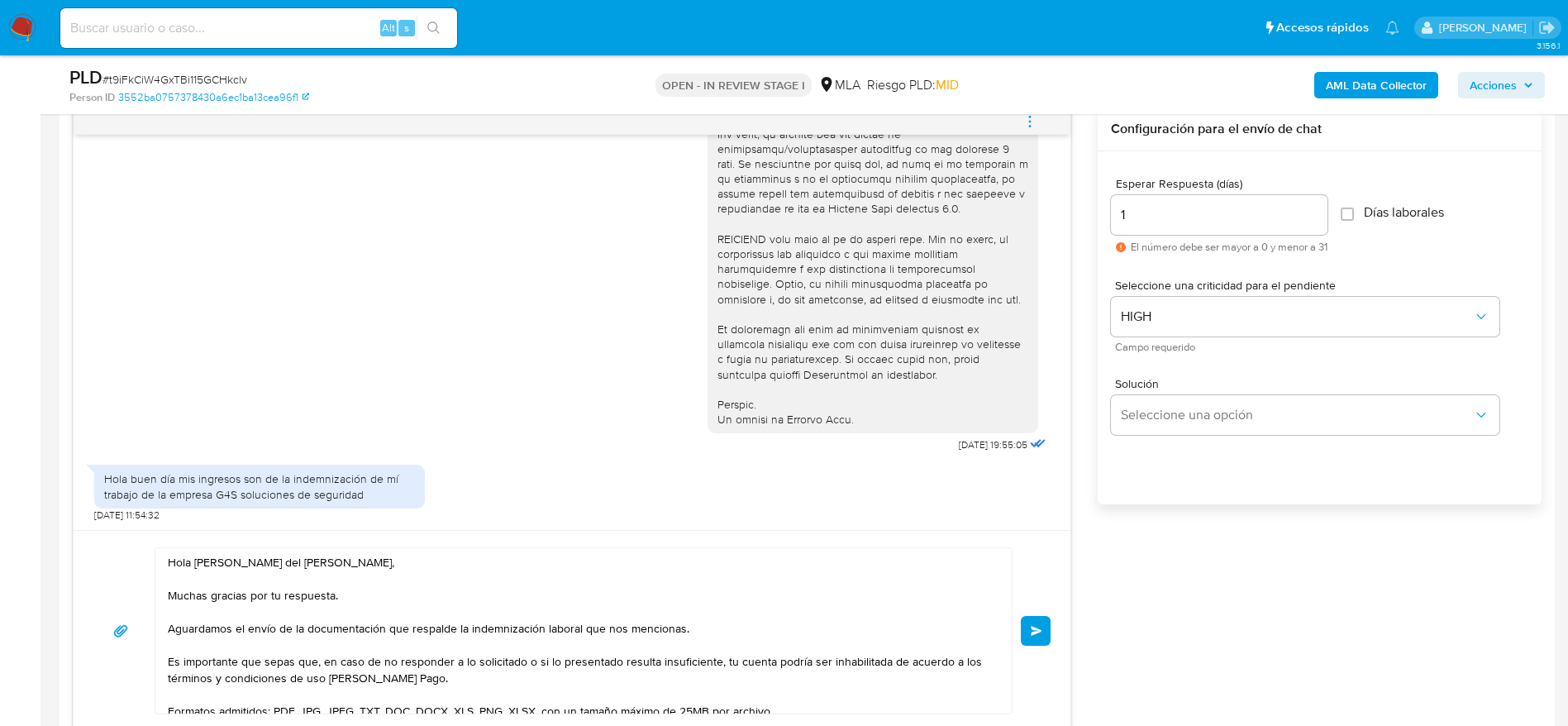
click at [1035, 642] on button "Enviar" at bounding box center [1036, 630] width 29 height 29
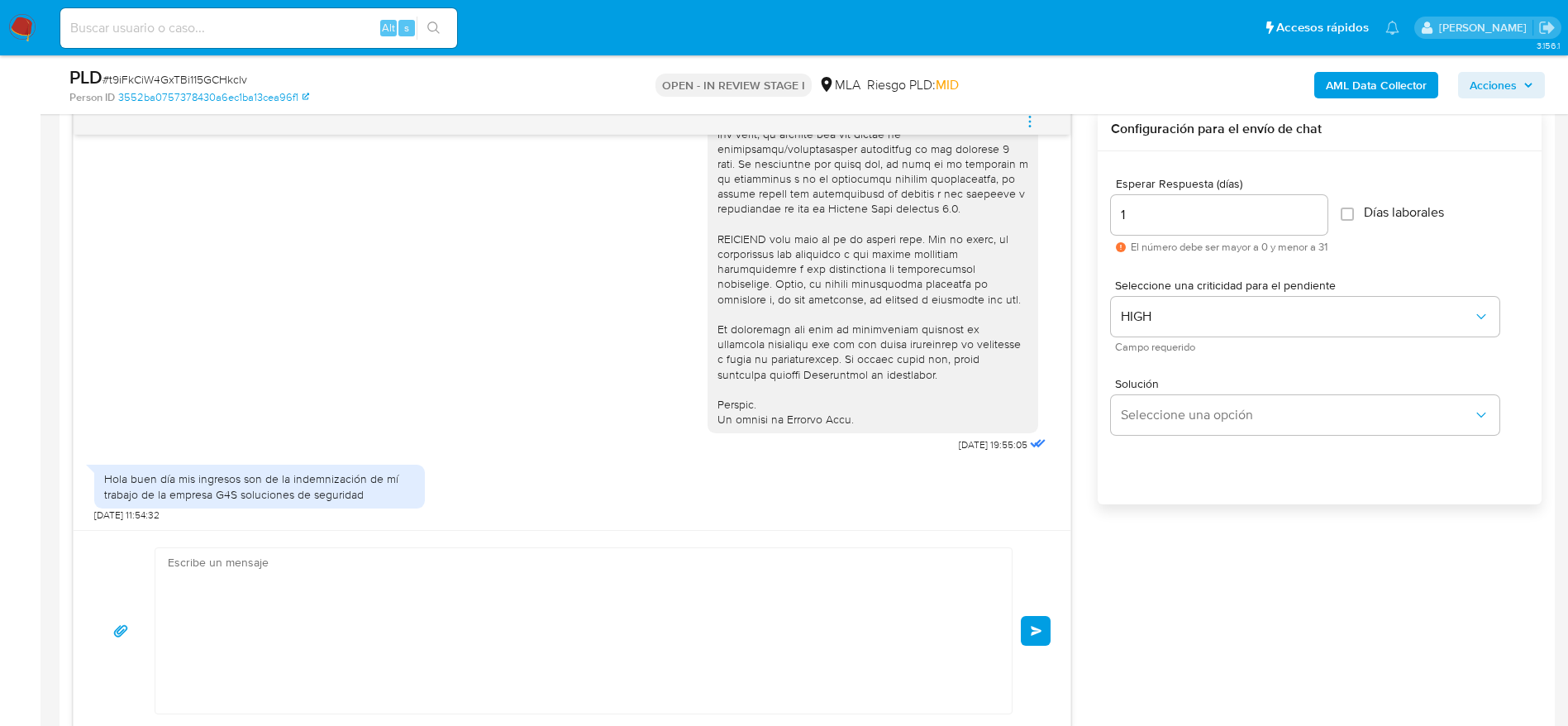
scroll to position [1000, 0]
click at [1039, 624] on div "Hola Ramón del Jesús Gomez, Muchas gracias por tu respuesta. Aguardamos el enví…" at bounding box center [572, 630] width 958 height 167
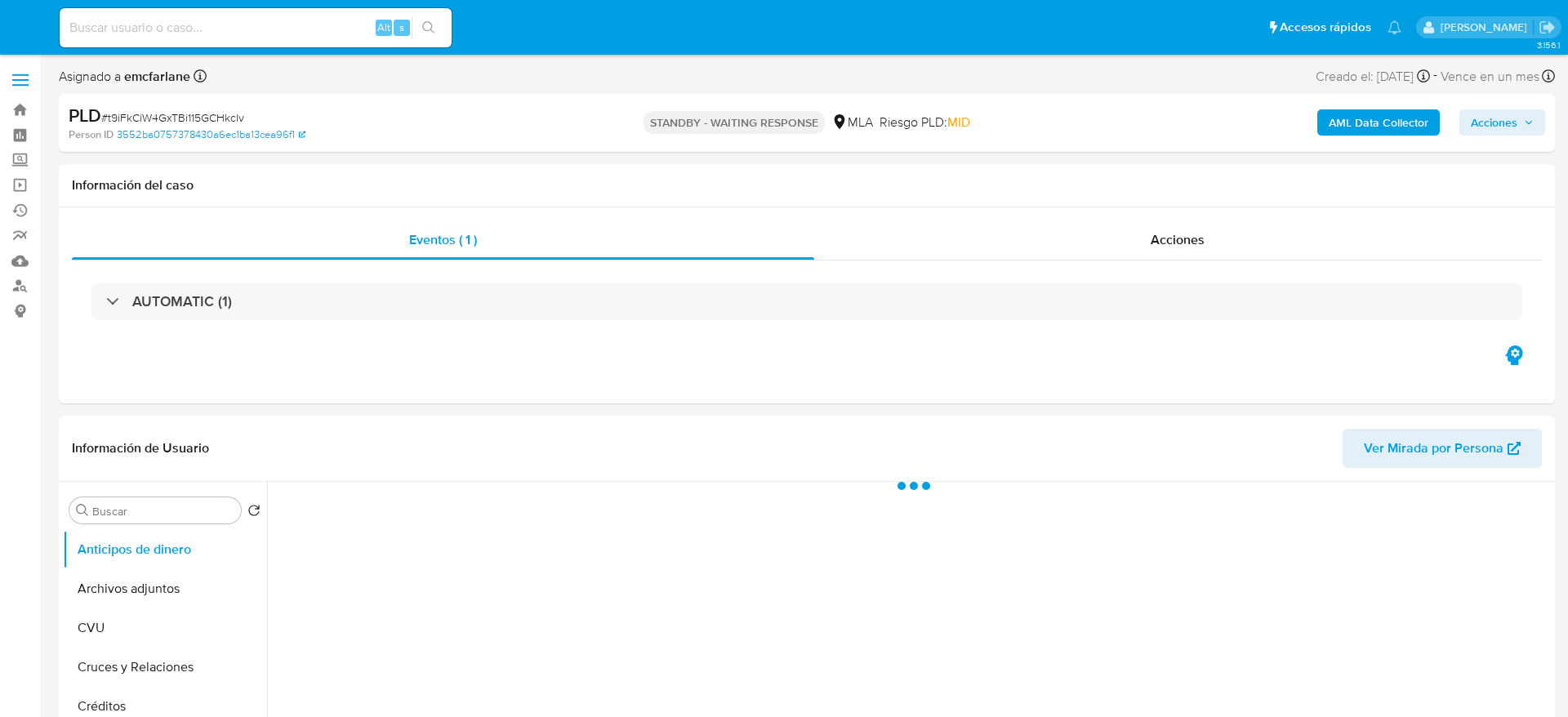
select select "10"
